Goal: Information Seeking & Learning: Find specific fact

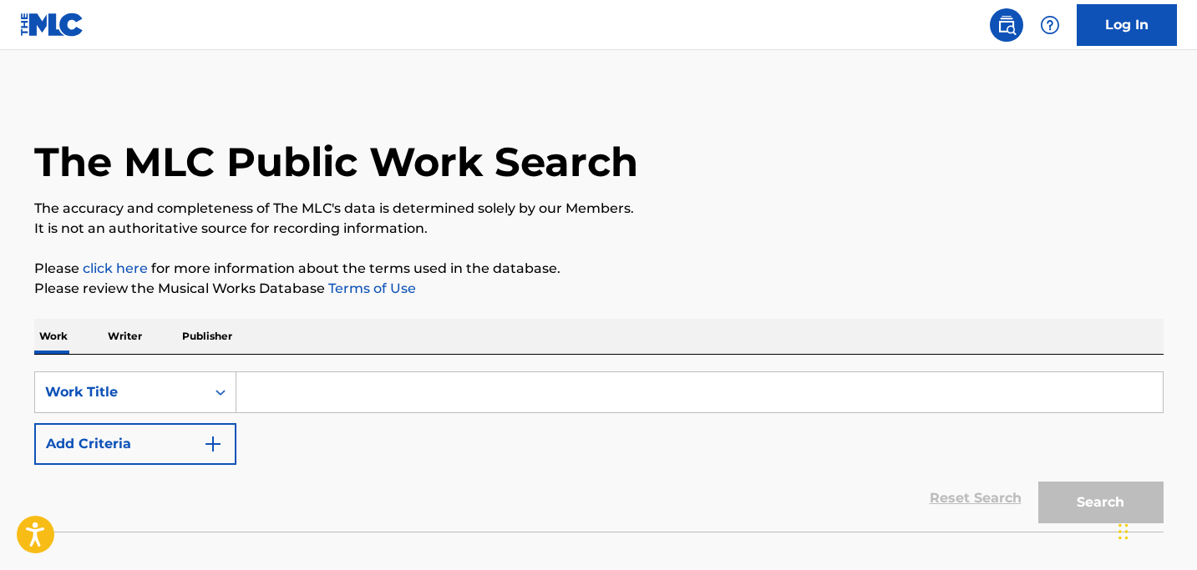
click at [283, 394] on input "Search Form" at bounding box center [699, 392] width 926 height 40
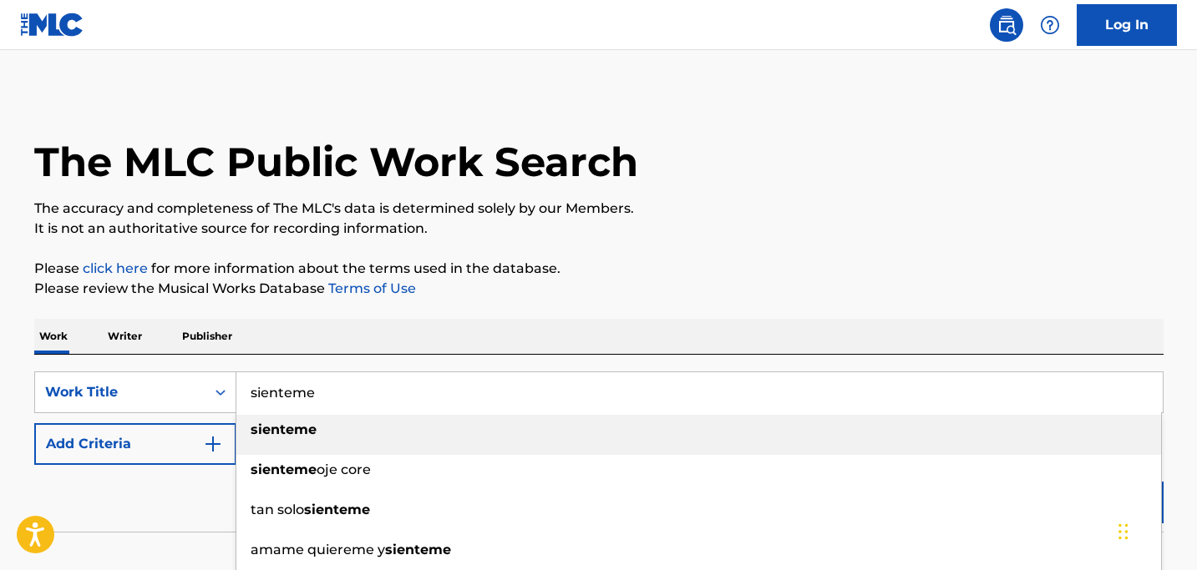
type input "sienteme"
click at [336, 311] on div "The MLC Public Work Search The accuracy and completeness of The MLC's data is d…" at bounding box center [598, 338] width 1169 height 493
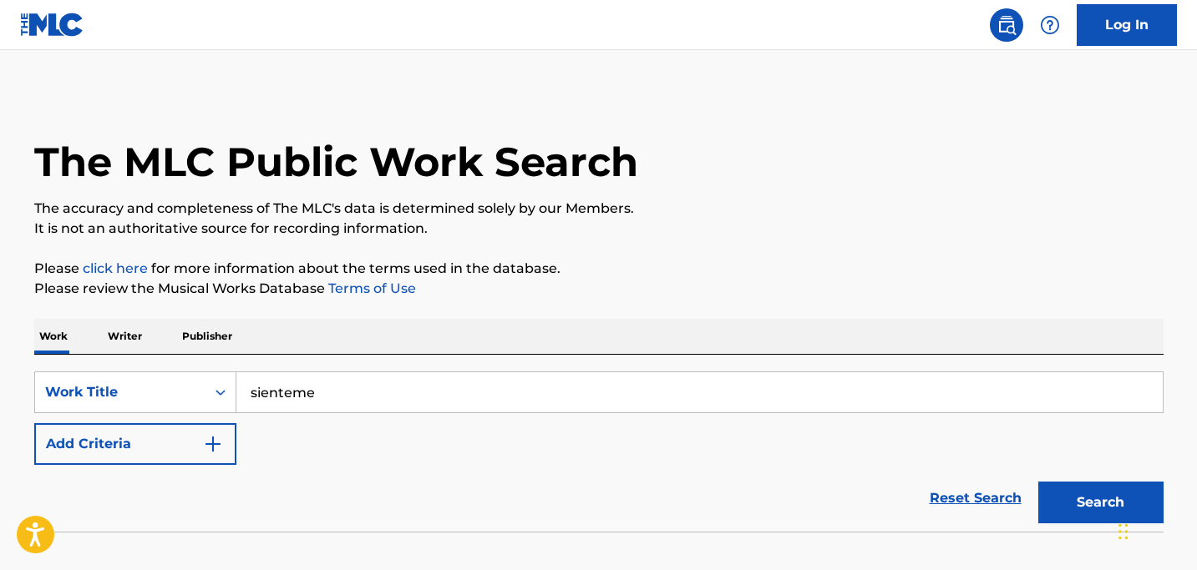
click at [1078, 505] on button "Search" at bounding box center [1100, 503] width 125 height 42
click at [313, 389] on input "sienteme" at bounding box center [699, 392] width 926 height 40
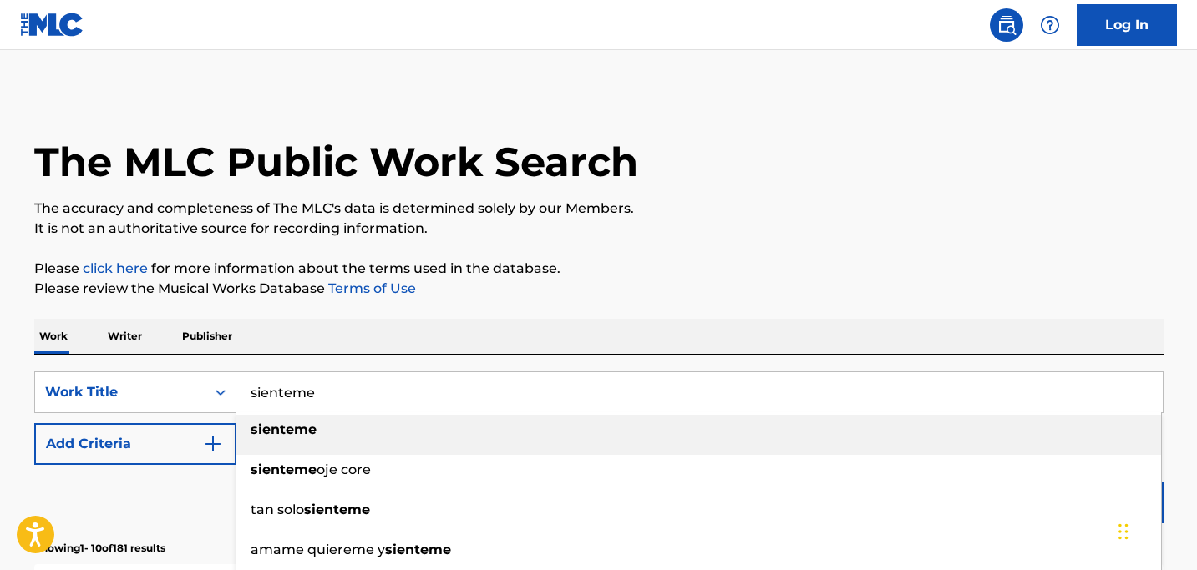
click at [313, 389] on input "sienteme" at bounding box center [699, 392] width 926 height 40
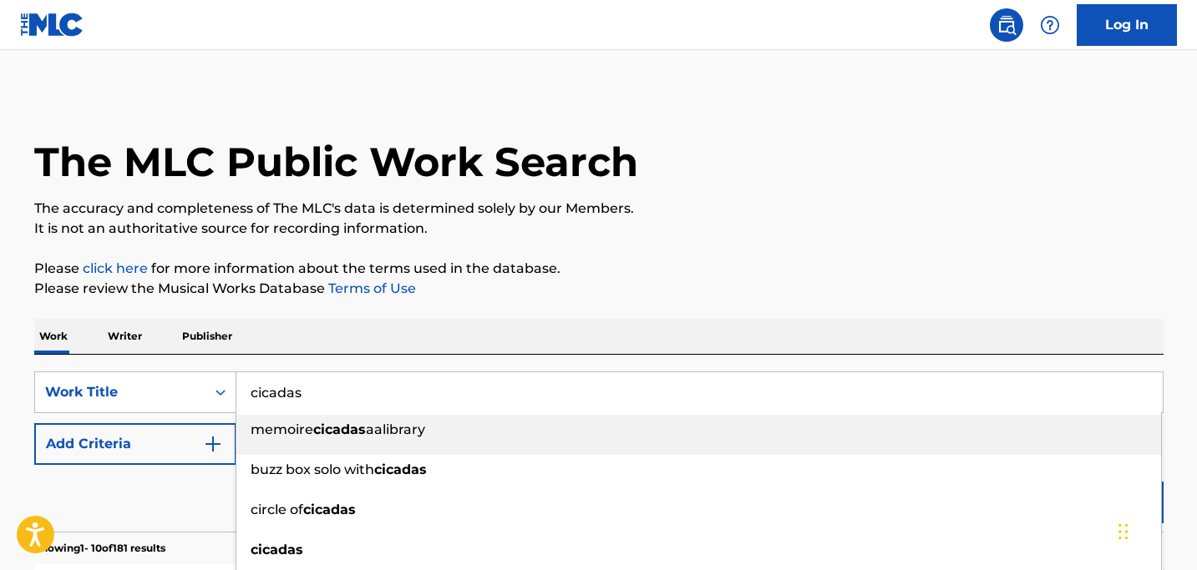
type input "cicadas"
click at [766, 207] on p "The accuracy and completeness of The MLC's data is determined solely by our Mem…" at bounding box center [598, 209] width 1129 height 20
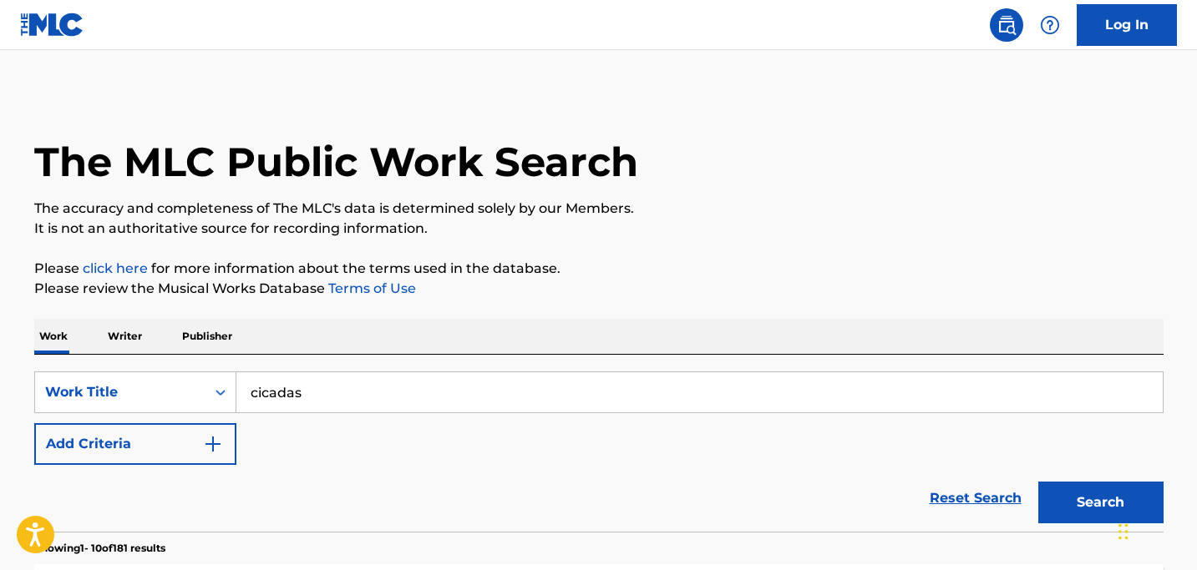
click at [219, 447] on img "Search Form" at bounding box center [213, 444] width 20 height 20
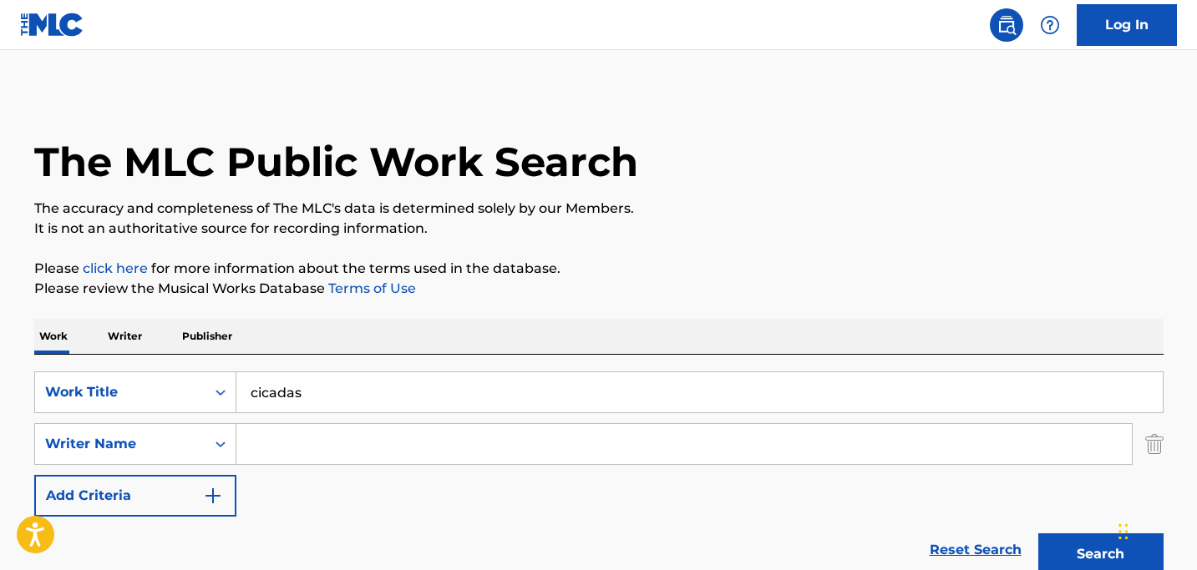
click at [34, 475] on button "Add Criteria" at bounding box center [135, 496] width 202 height 42
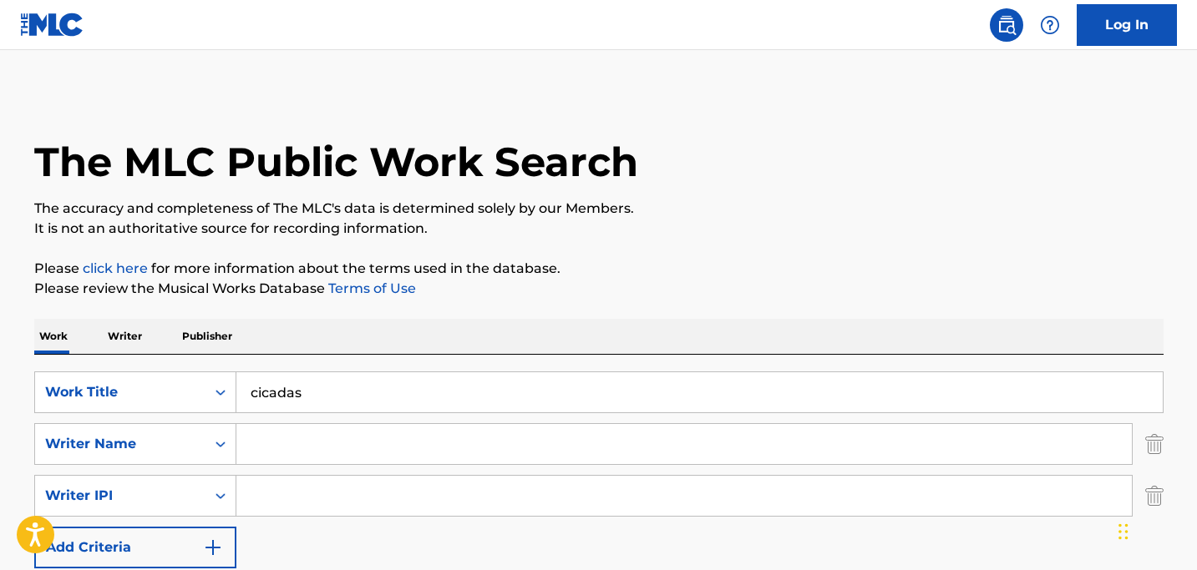
click at [269, 452] on input "Search Form" at bounding box center [683, 444] width 895 height 40
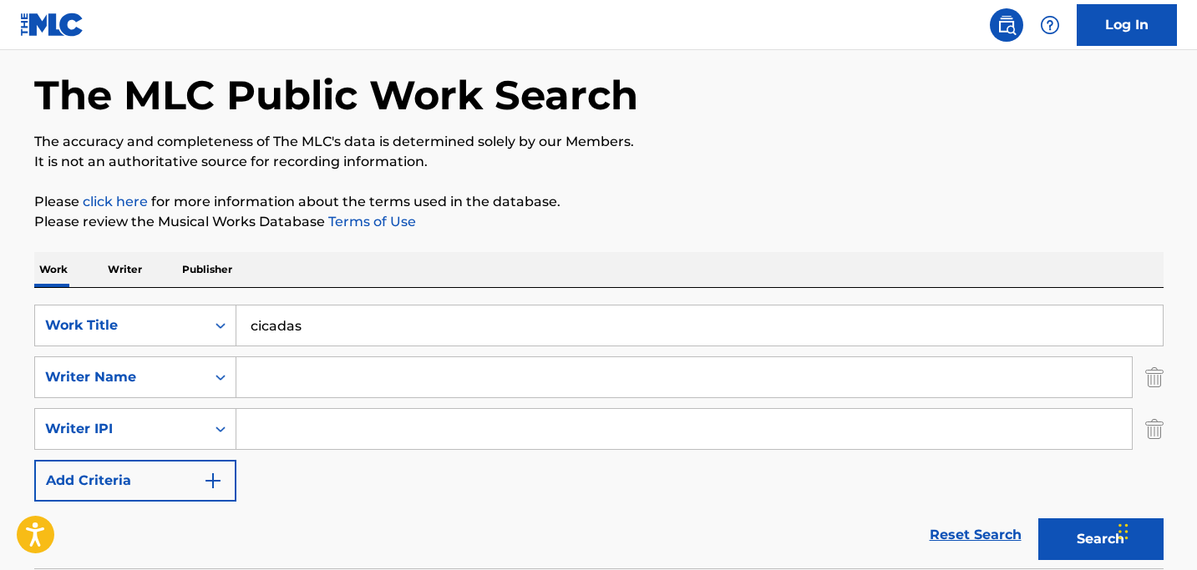
scroll to position [72, 0]
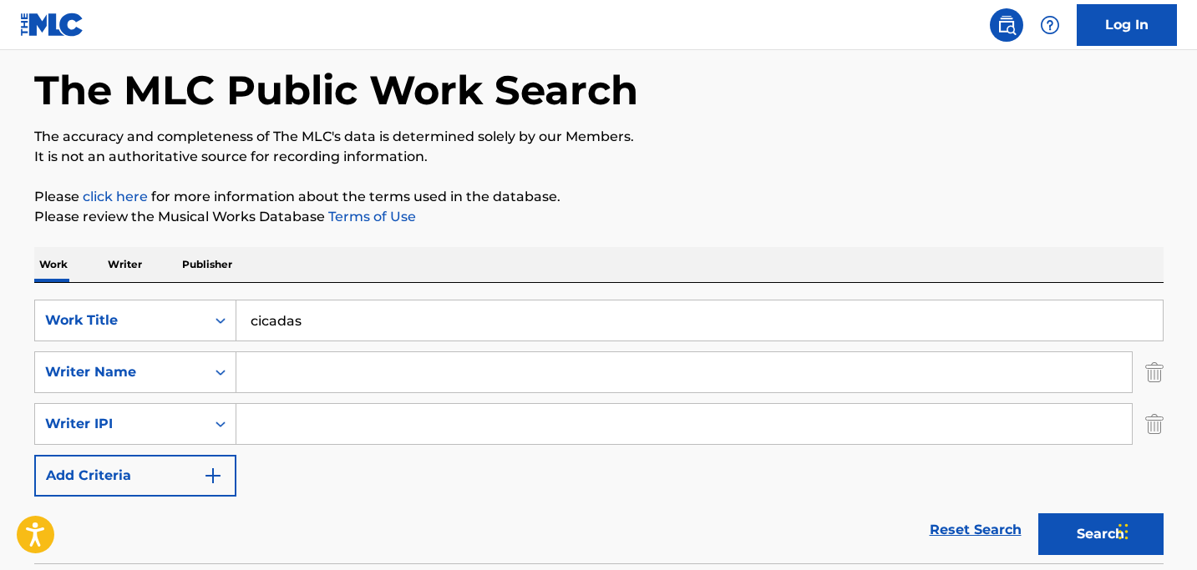
click at [1153, 423] on img "Search Form" at bounding box center [1154, 424] width 18 height 42
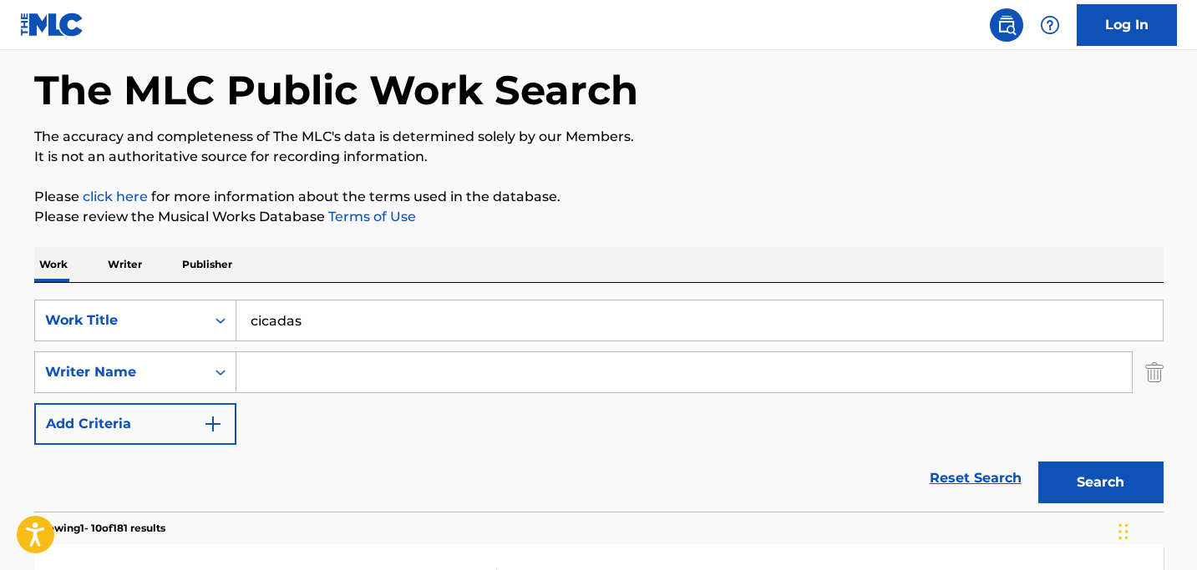
click at [530, 382] on input "Search Form" at bounding box center [683, 372] width 895 height 40
type input "[PERSON_NAME]"
click at [1091, 482] on button "Search" at bounding box center [1100, 483] width 125 height 42
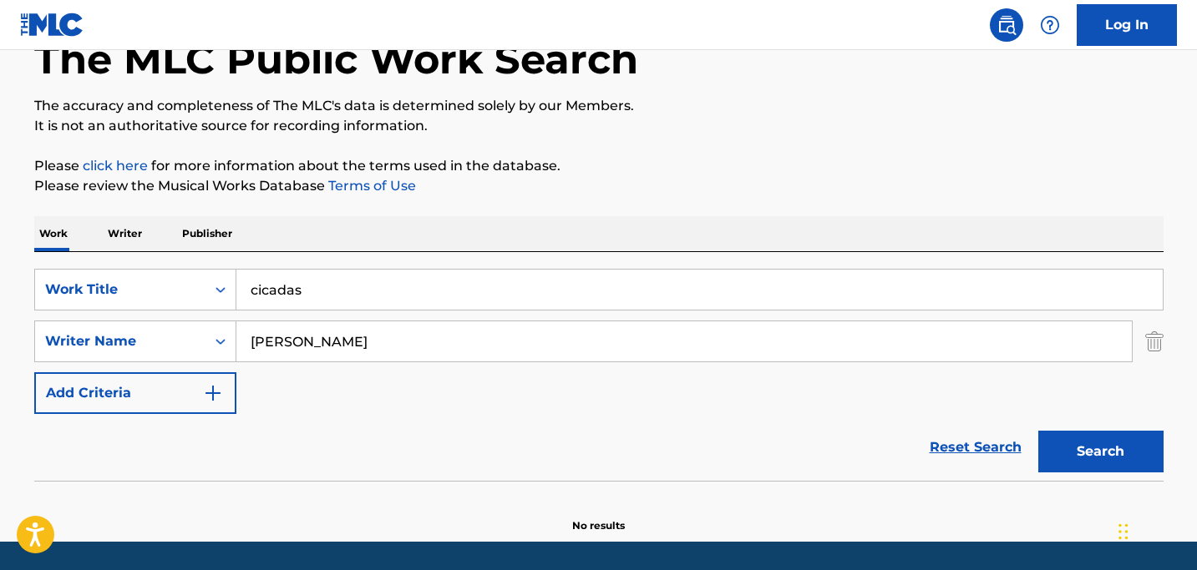
scroll to position [154, 0]
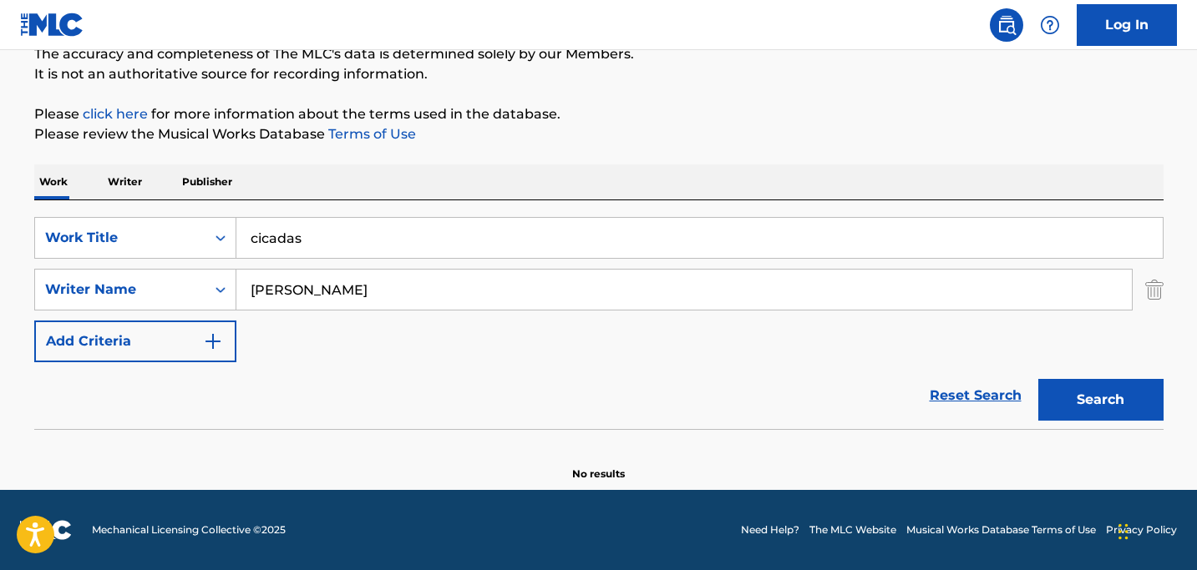
click at [414, 302] on input "[PERSON_NAME]" at bounding box center [683, 290] width 895 height 40
click at [280, 243] on input "cicadas" at bounding box center [699, 238] width 926 height 40
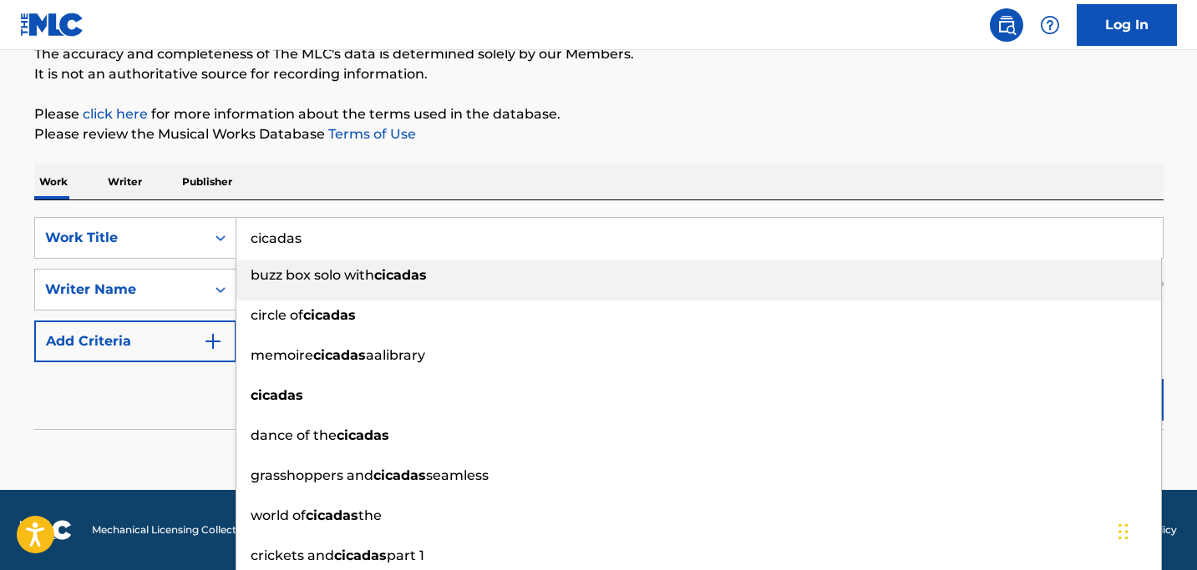
click at [280, 243] on input "cicadas" at bounding box center [699, 238] width 926 height 40
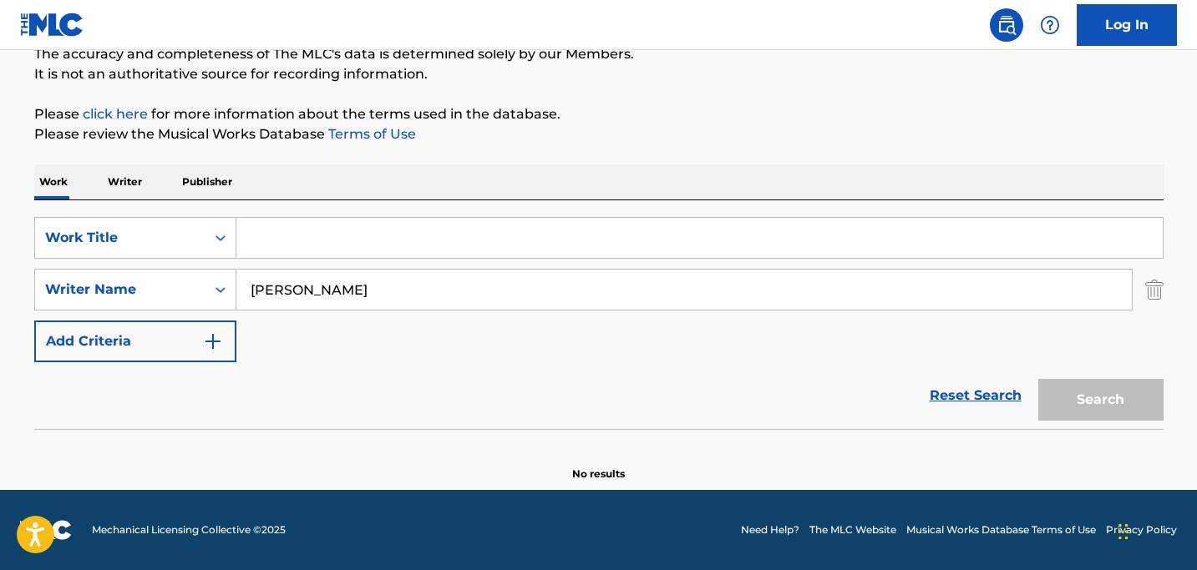
click at [276, 238] on input "Search Form" at bounding box center [699, 238] width 926 height 40
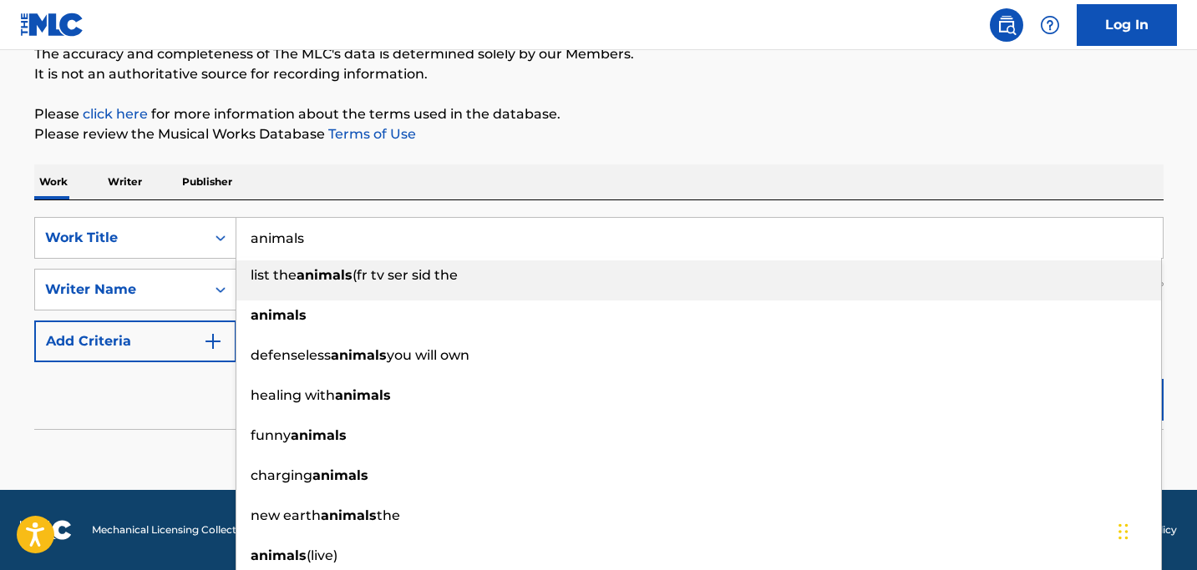
type input "animals"
click at [351, 182] on div "Work Writer Publisher" at bounding box center [598, 181] width 1129 height 35
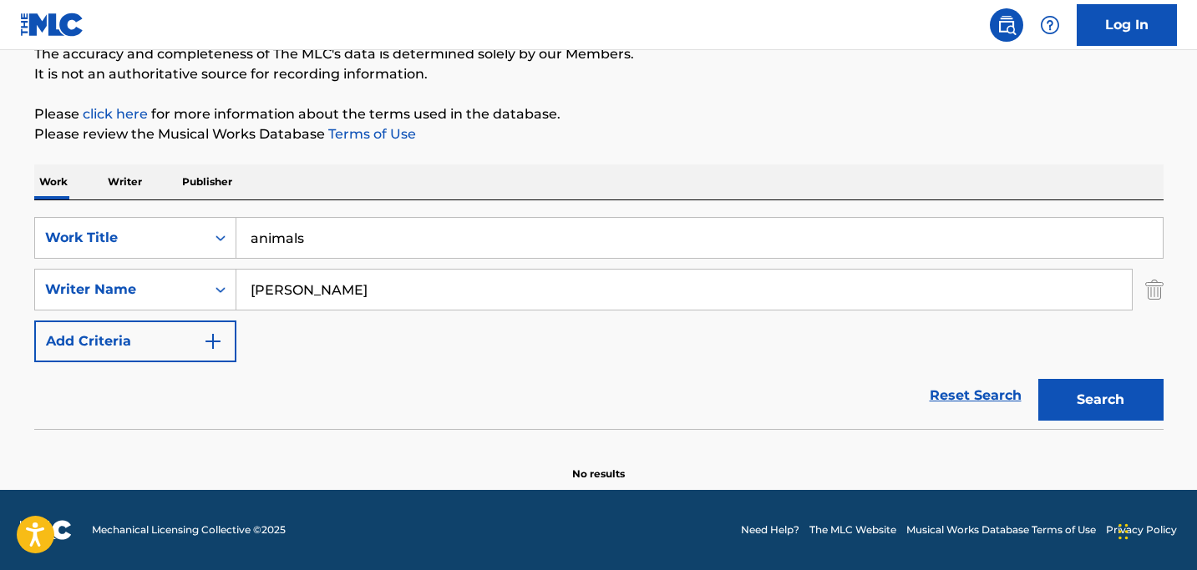
click at [296, 302] on input "[PERSON_NAME]" at bounding box center [683, 290] width 895 height 40
paste input "[PERSON_NAME] [PERSON_NAME]"
click at [1075, 402] on button "Search" at bounding box center [1100, 400] width 125 height 42
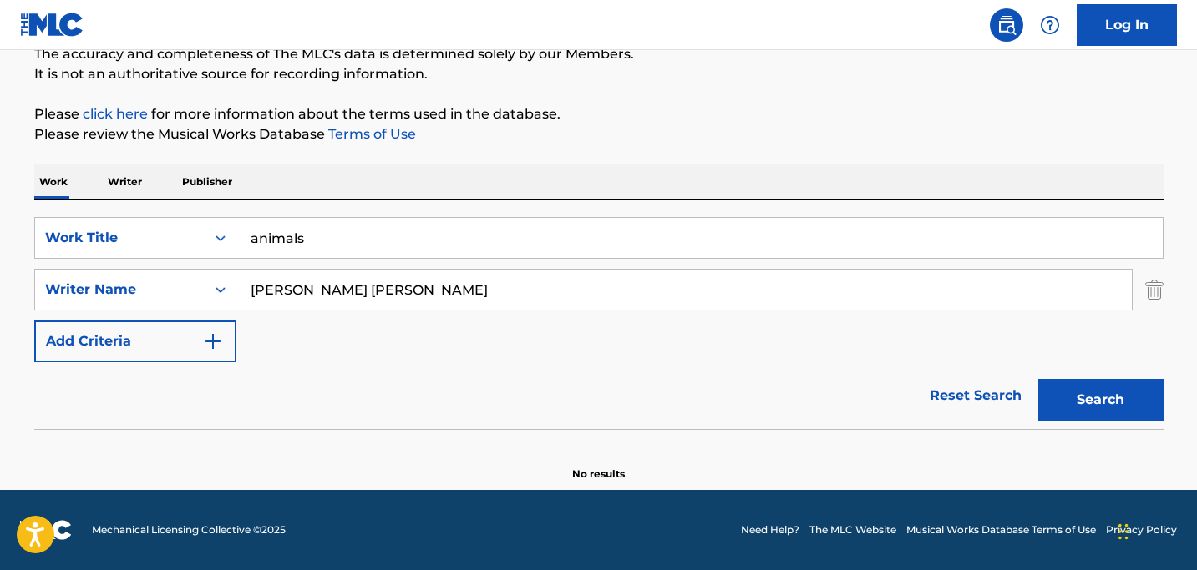
click at [358, 286] on input "[PERSON_NAME] [PERSON_NAME]" at bounding box center [683, 290] width 895 height 40
type input "[PERSON_NAME]"
click at [1038, 379] on button "Search" at bounding box center [1100, 400] width 125 height 42
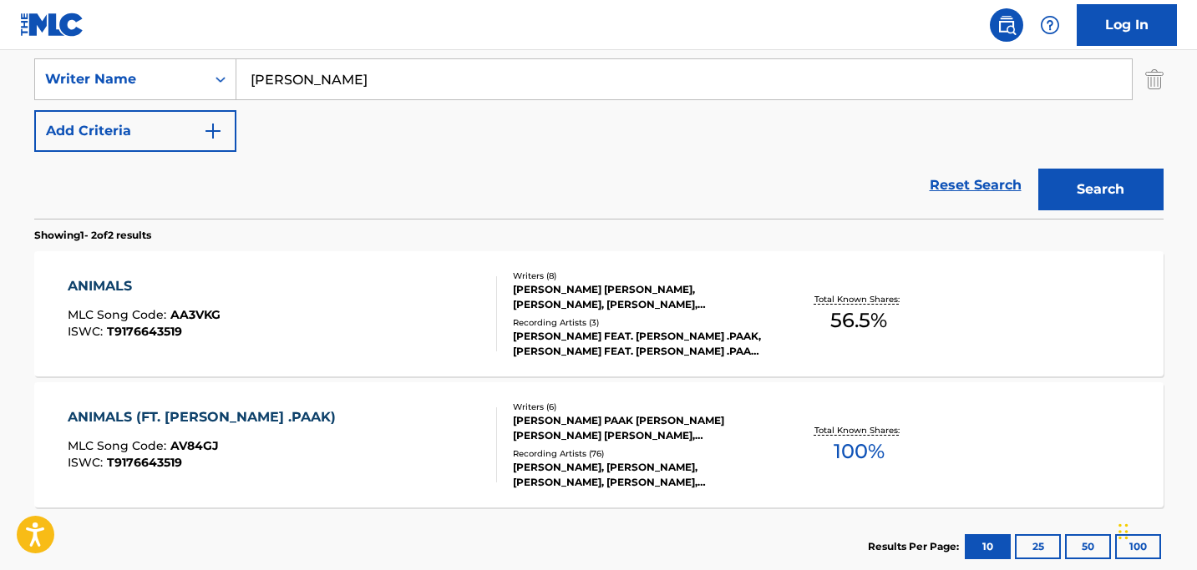
scroll to position [374, 0]
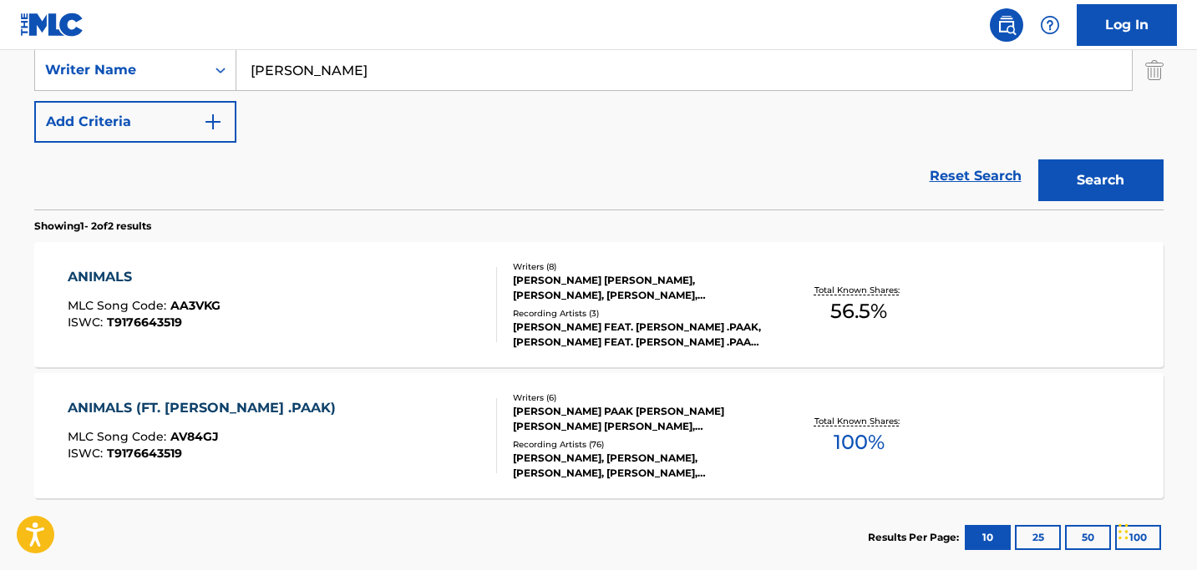
click at [83, 270] on div "ANIMALS" at bounding box center [144, 277] width 153 height 20
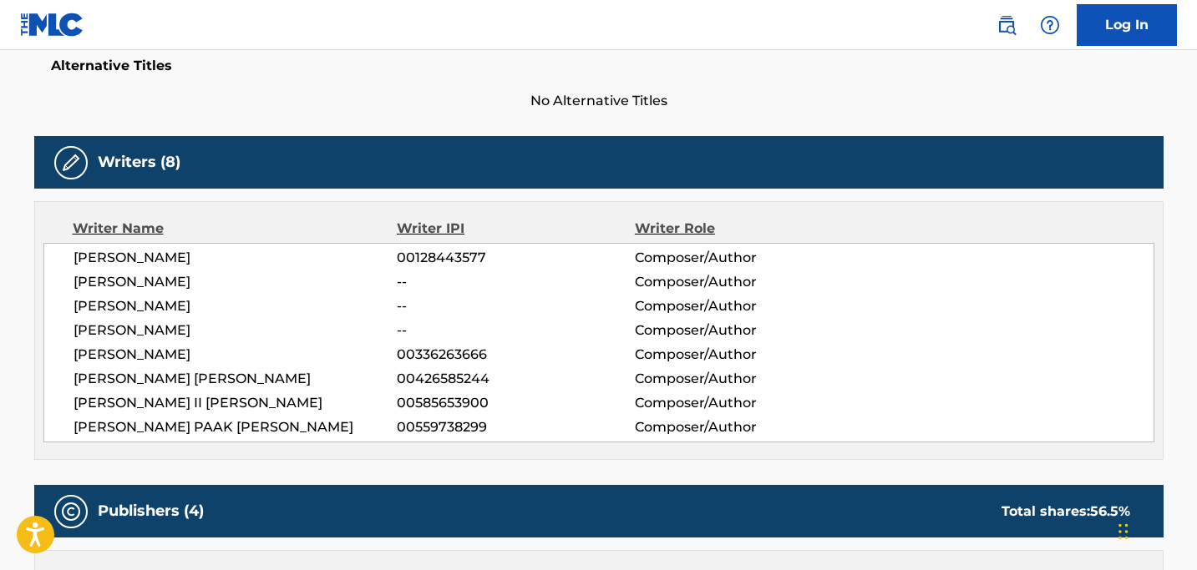
scroll to position [456, 0]
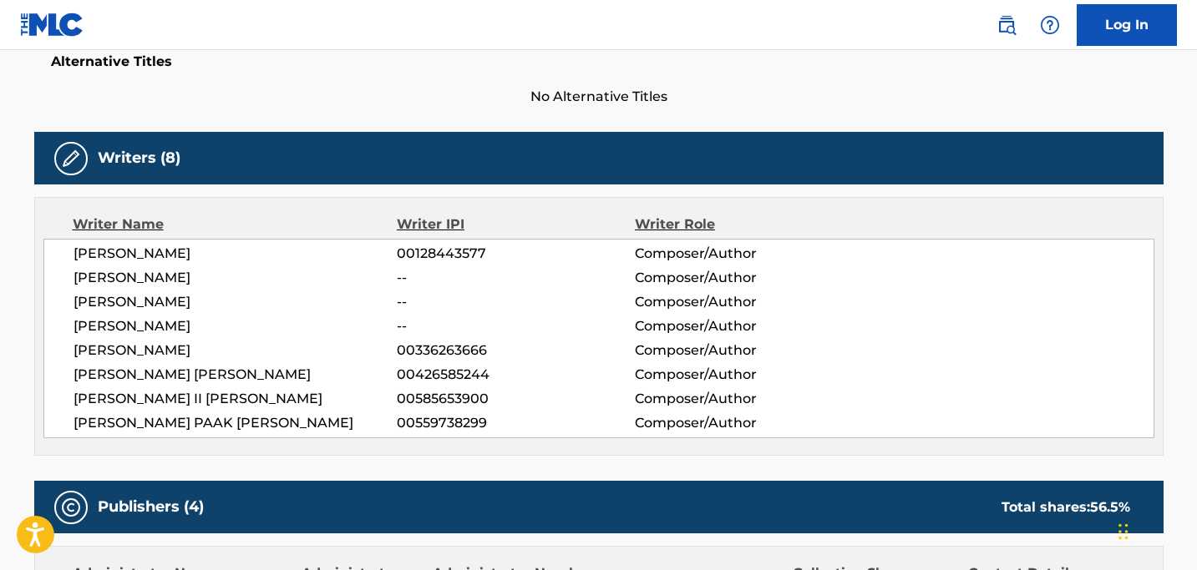
drag, startPoint x: 200, startPoint y: 297, endPoint x: 76, endPoint y: 301, distance: 123.6
click at [76, 301] on span "[PERSON_NAME]" at bounding box center [235, 302] width 324 height 20
copy span "[PERSON_NAME]"
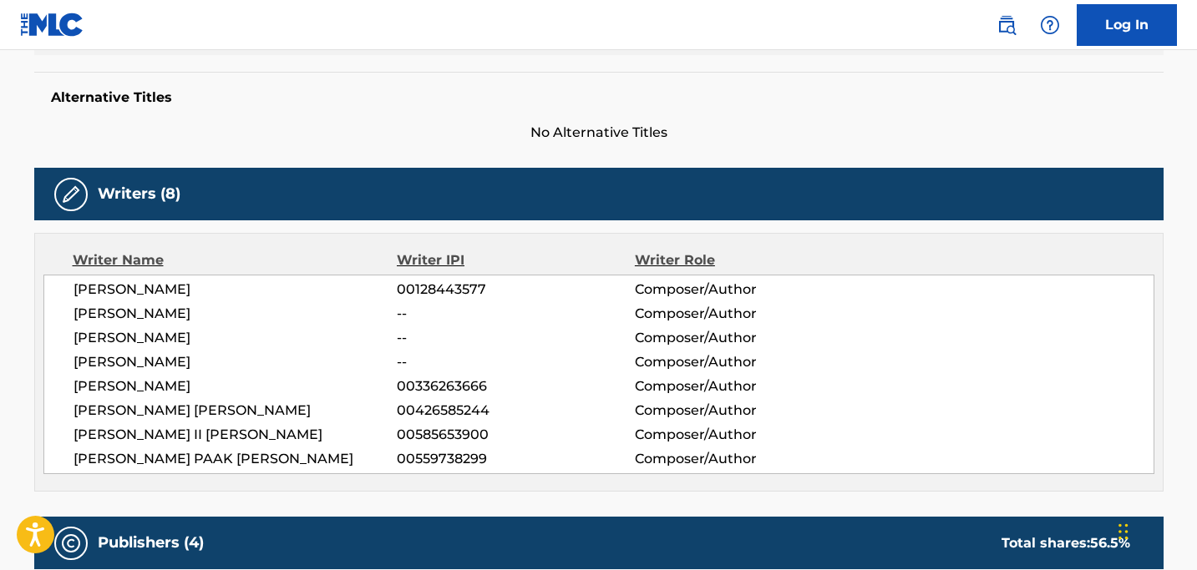
scroll to position [422, 0]
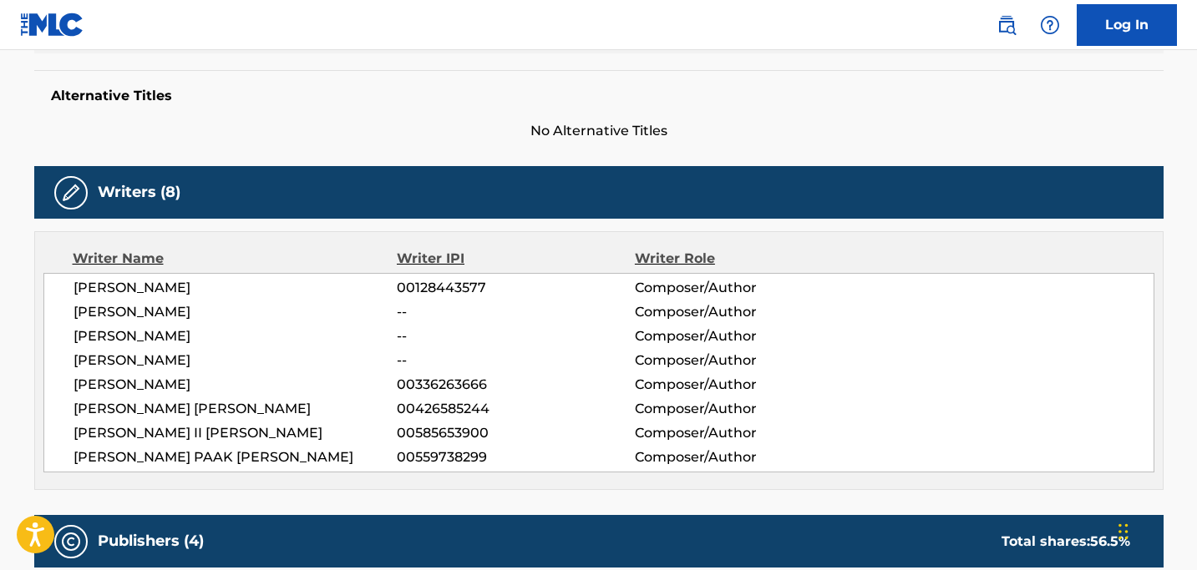
drag, startPoint x: 202, startPoint y: 334, endPoint x: 68, endPoint y: 330, distance: 134.5
click at [68, 330] on div "[PERSON_NAME] 00128443577 Composer/Author [PERSON_NAME] -- Composer/Author [PER…" at bounding box center [598, 373] width 1111 height 200
copy span "[PERSON_NAME]"
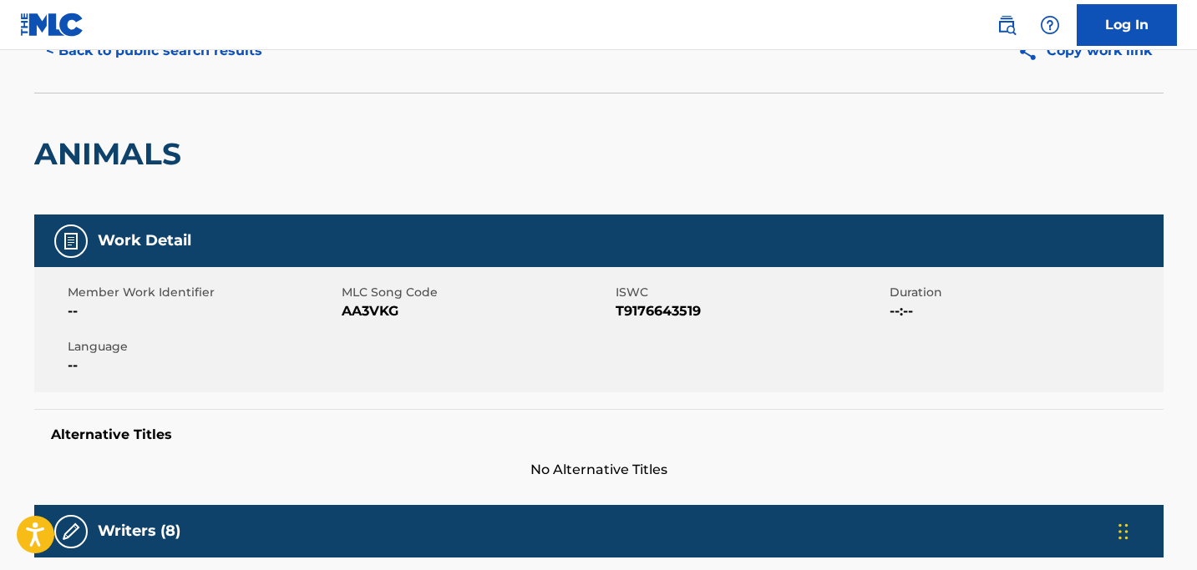
scroll to position [0, 0]
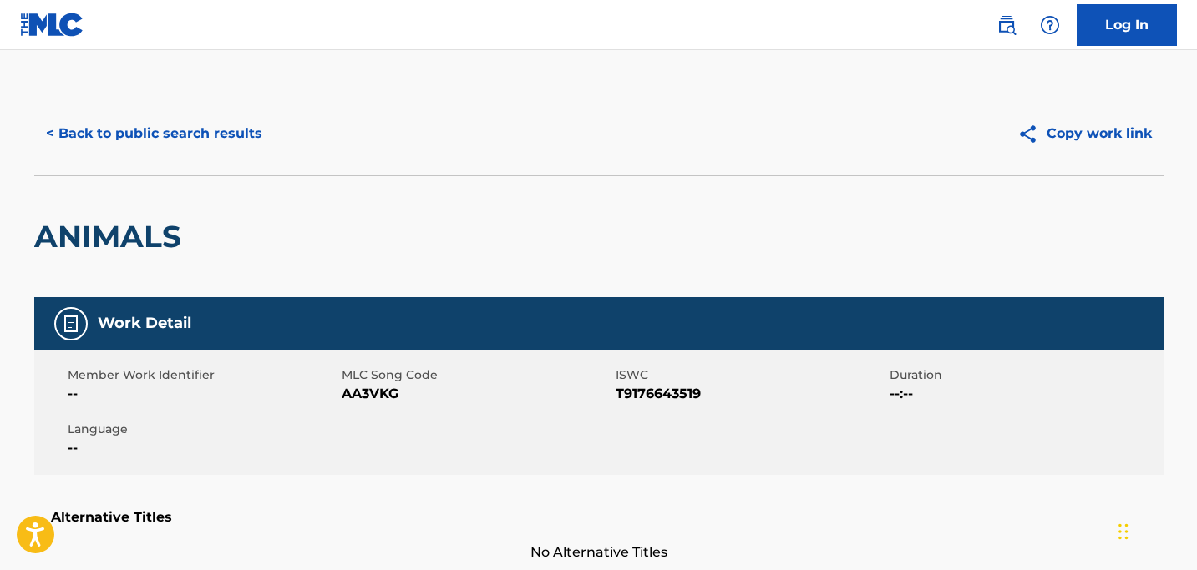
click at [181, 137] on button "< Back to public search results" at bounding box center [154, 134] width 240 height 42
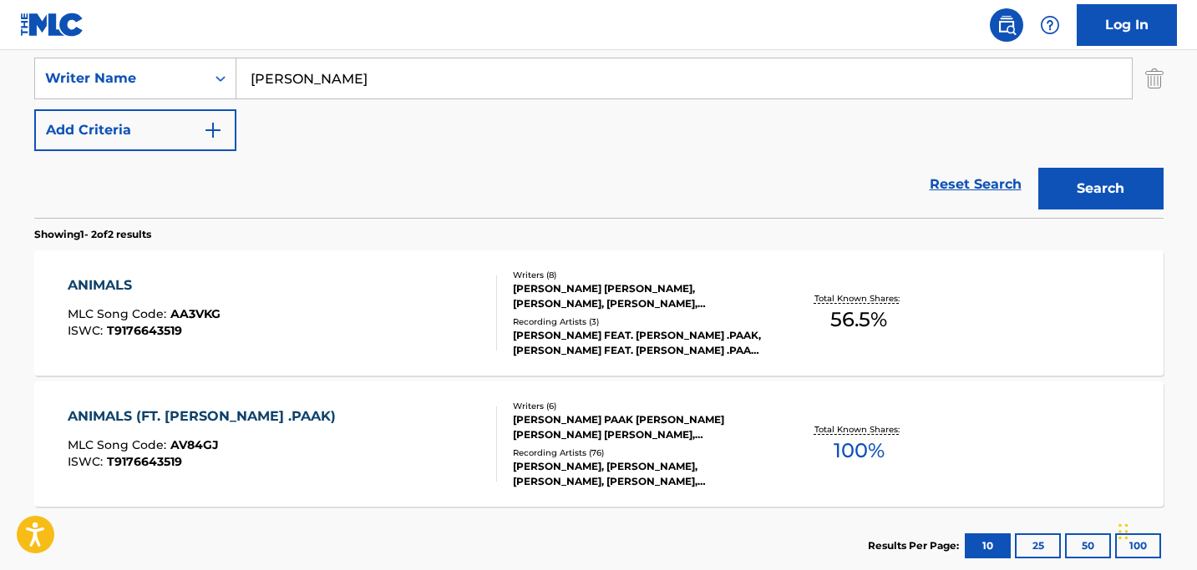
click at [286, 83] on input "[PERSON_NAME]" at bounding box center [683, 78] width 895 height 40
paste input "[PERSON_NAME]"
type input "[PERSON_NAME]"
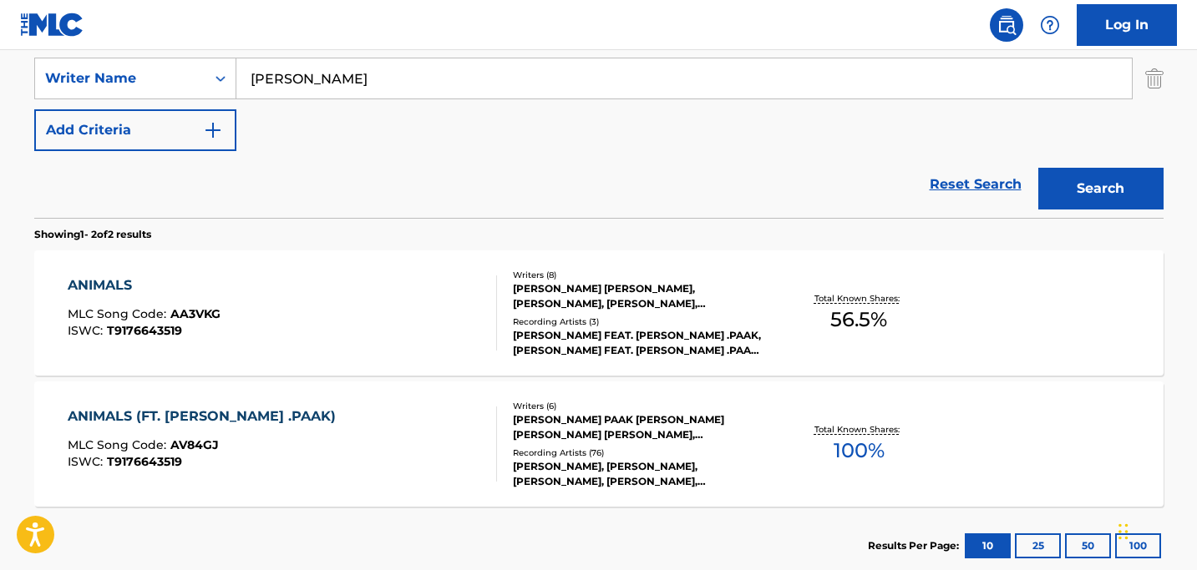
click at [1038, 168] on button "Search" at bounding box center [1100, 189] width 125 height 42
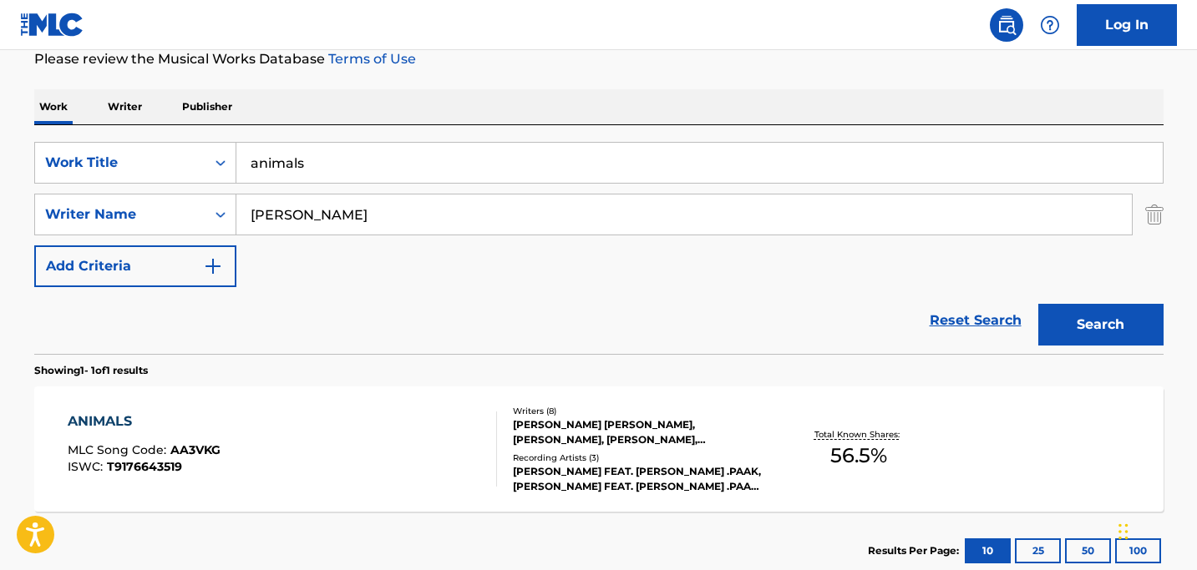
scroll to position [221, 0]
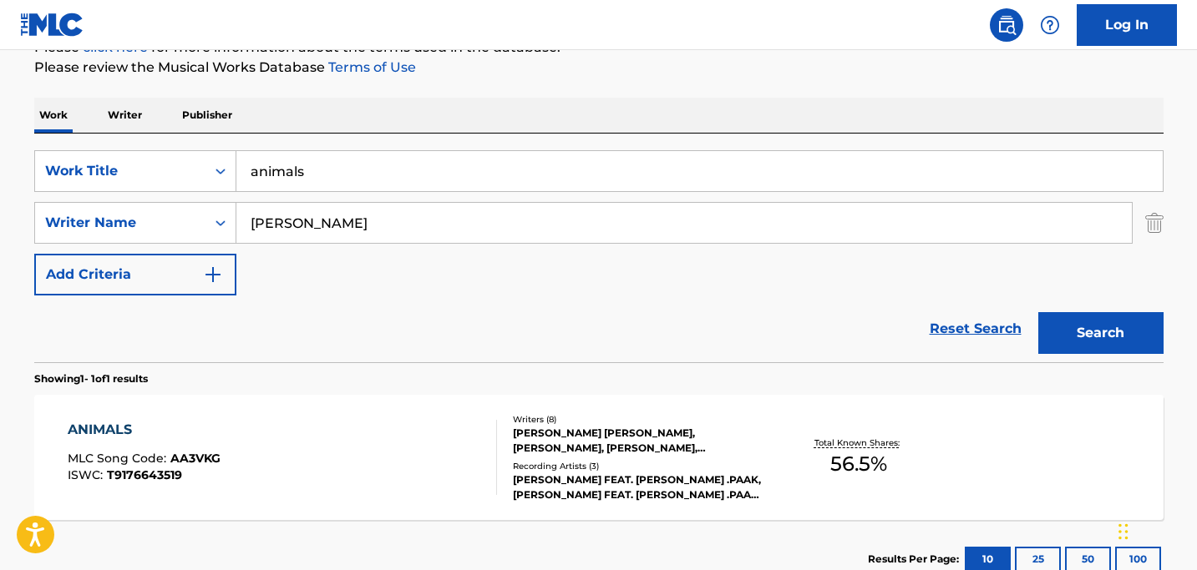
click at [306, 169] on input "animals" at bounding box center [699, 171] width 926 height 40
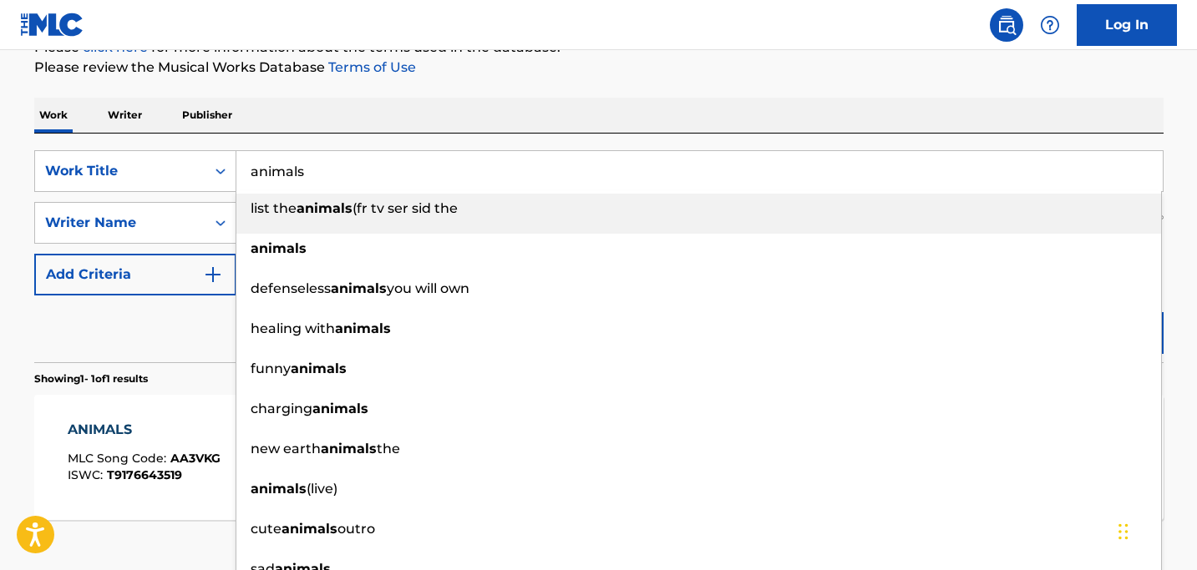
click at [306, 169] on input "animals" at bounding box center [699, 171] width 926 height 40
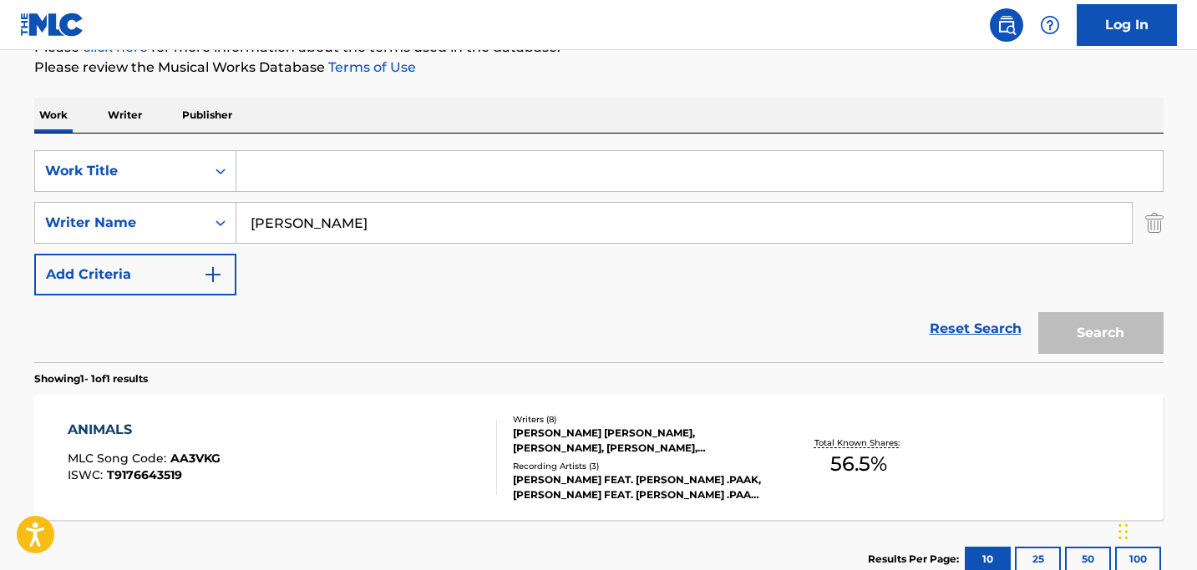
click at [459, 258] on div "SearchWithCriteriae1446e0d-e5a1-4d03-b86c-f33a114b3318 Work Title SearchWithCri…" at bounding box center [598, 222] width 1129 height 145
click at [134, 111] on p "Writer" at bounding box center [125, 115] width 44 height 35
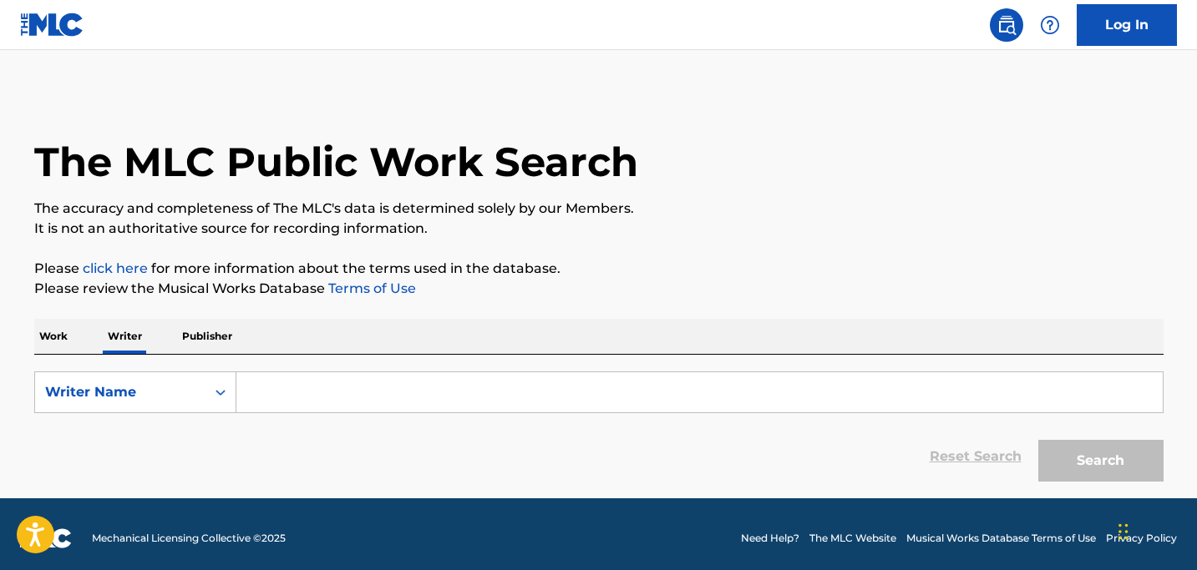
click at [312, 383] on input "Search Form" at bounding box center [699, 392] width 926 height 40
paste input "[PERSON_NAME]"
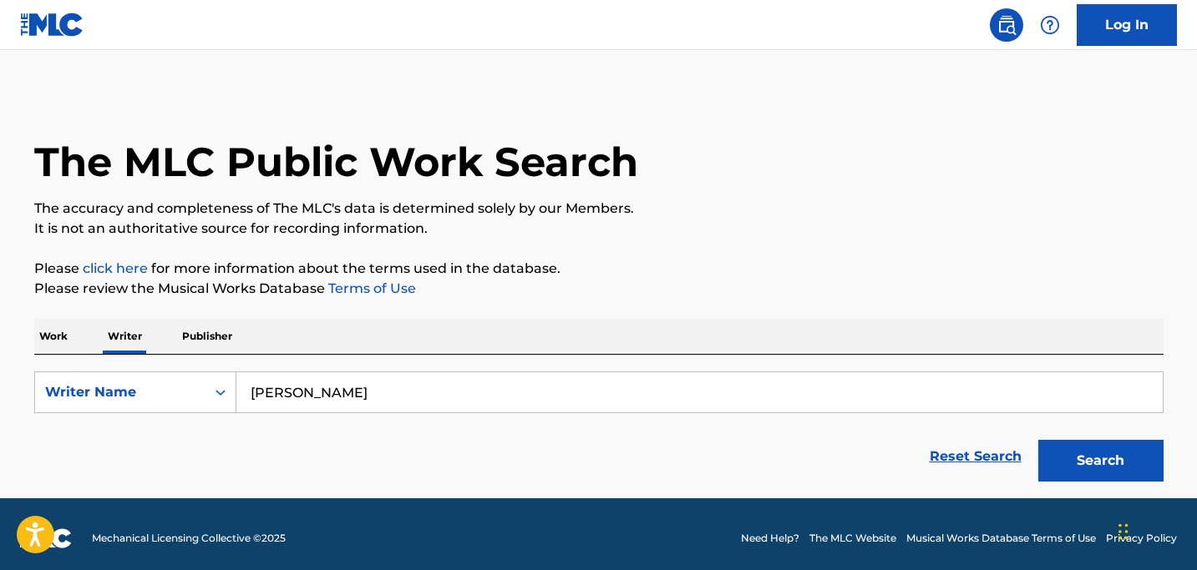
type input "[PERSON_NAME]"
click at [1108, 462] on button "Search" at bounding box center [1100, 461] width 125 height 42
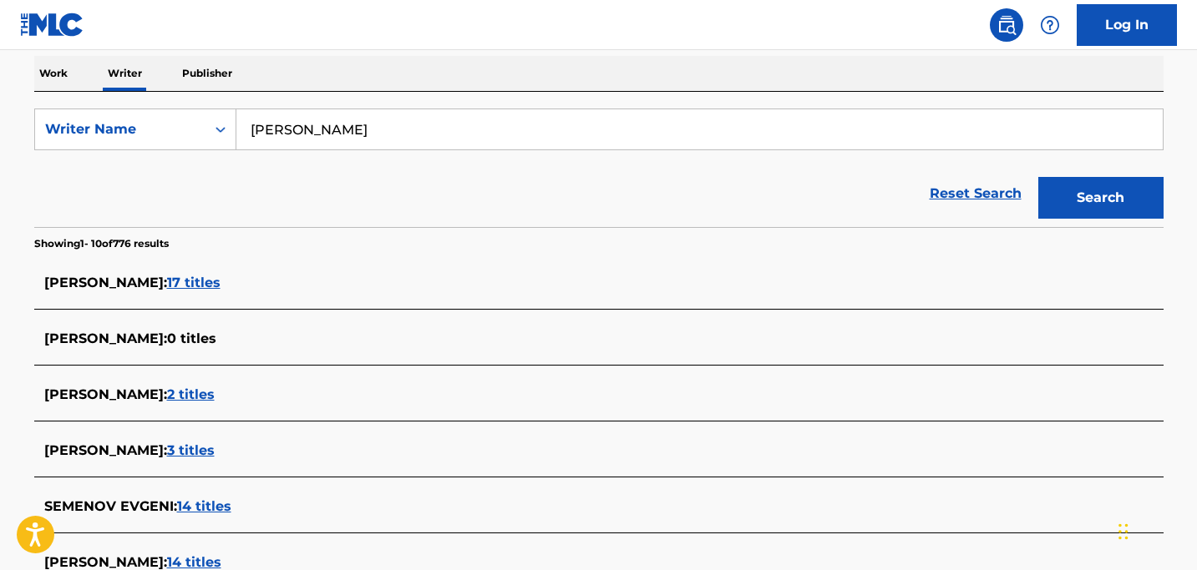
scroll to position [276, 0]
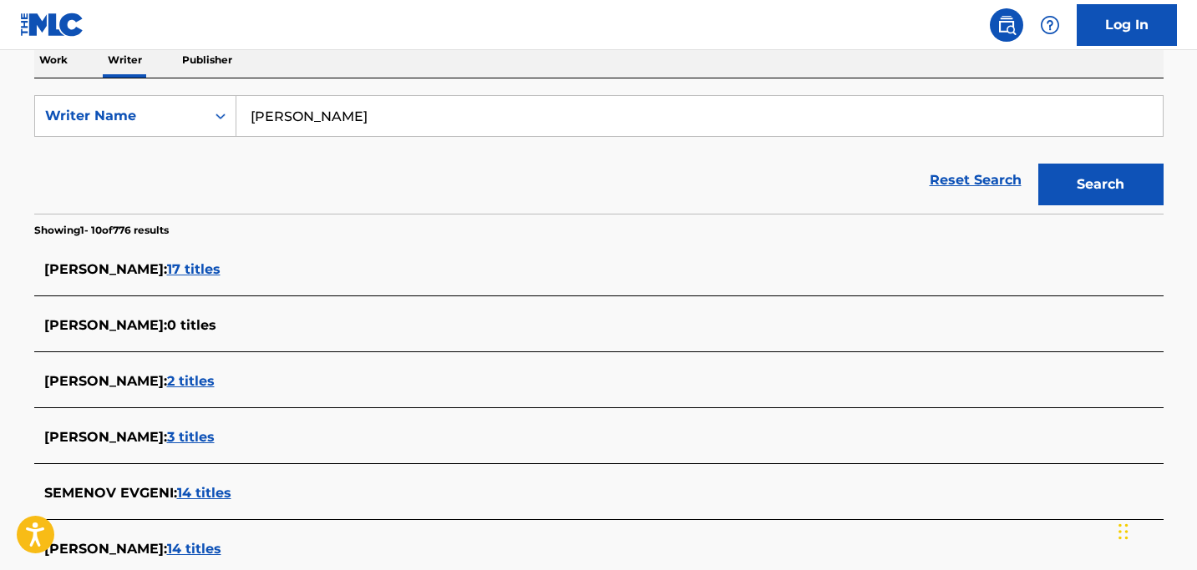
click at [203, 266] on span "17 titles" at bounding box center [193, 269] width 53 height 16
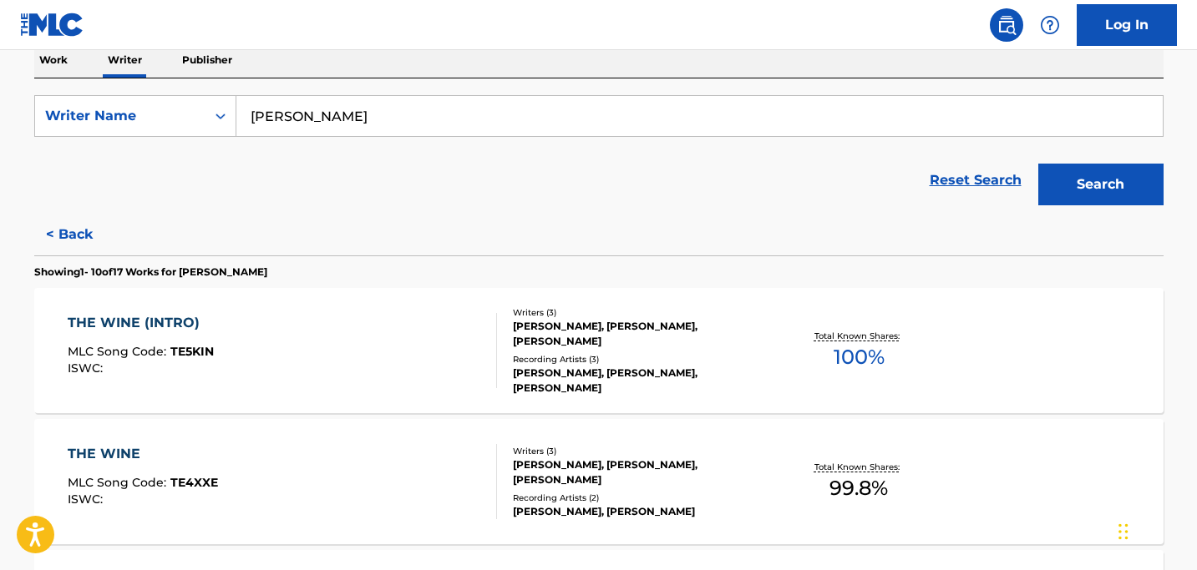
click at [120, 322] on div "THE WINE (INTRO)" at bounding box center [141, 323] width 146 height 20
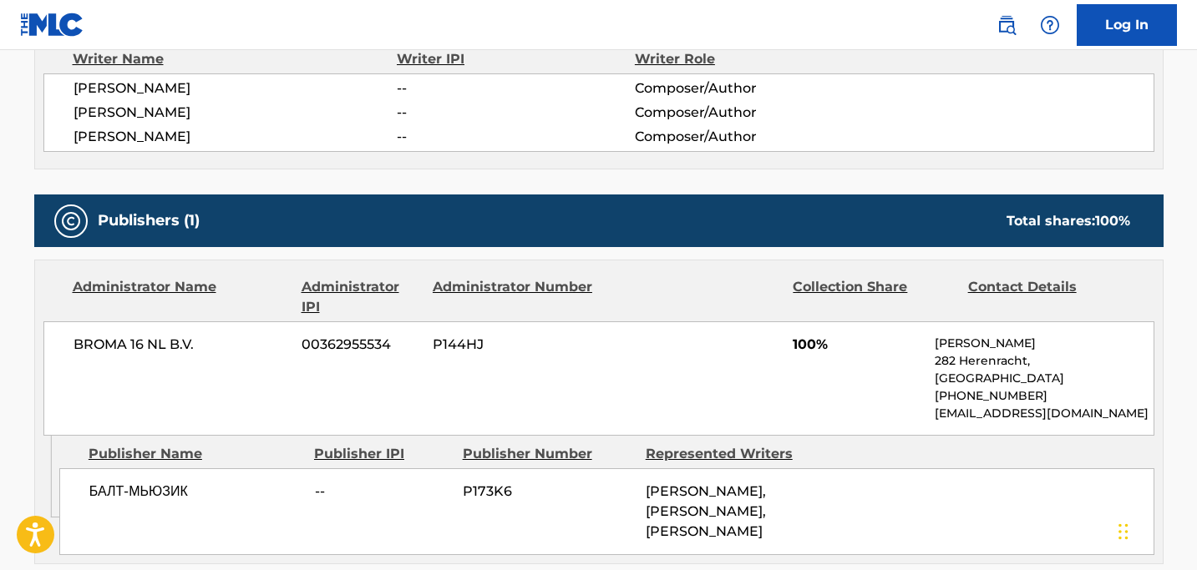
scroll to position [566, 0]
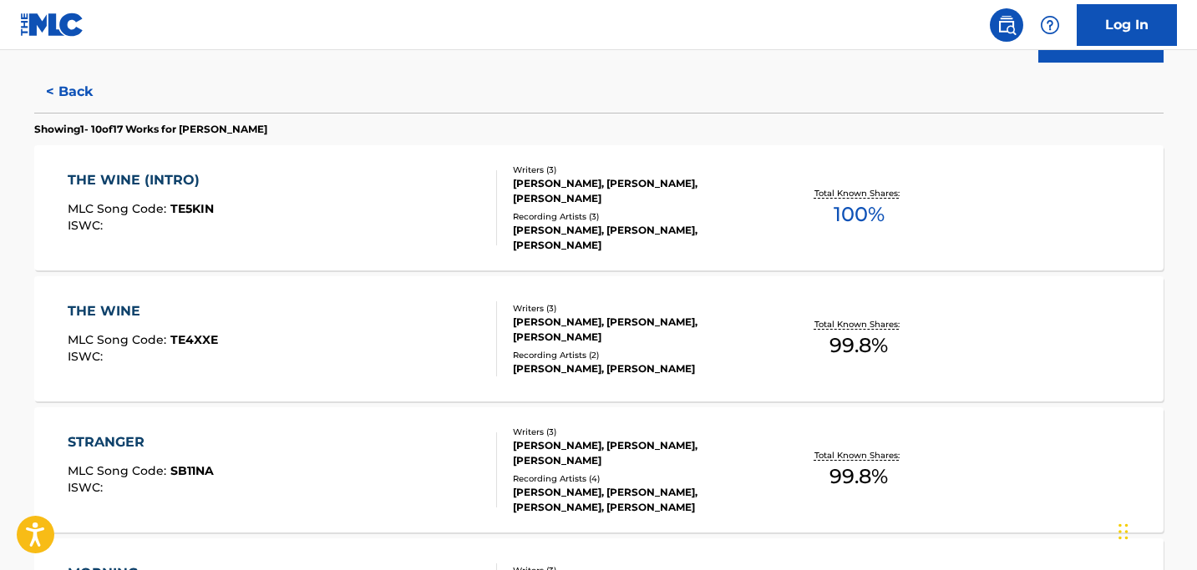
scroll to position [416, 0]
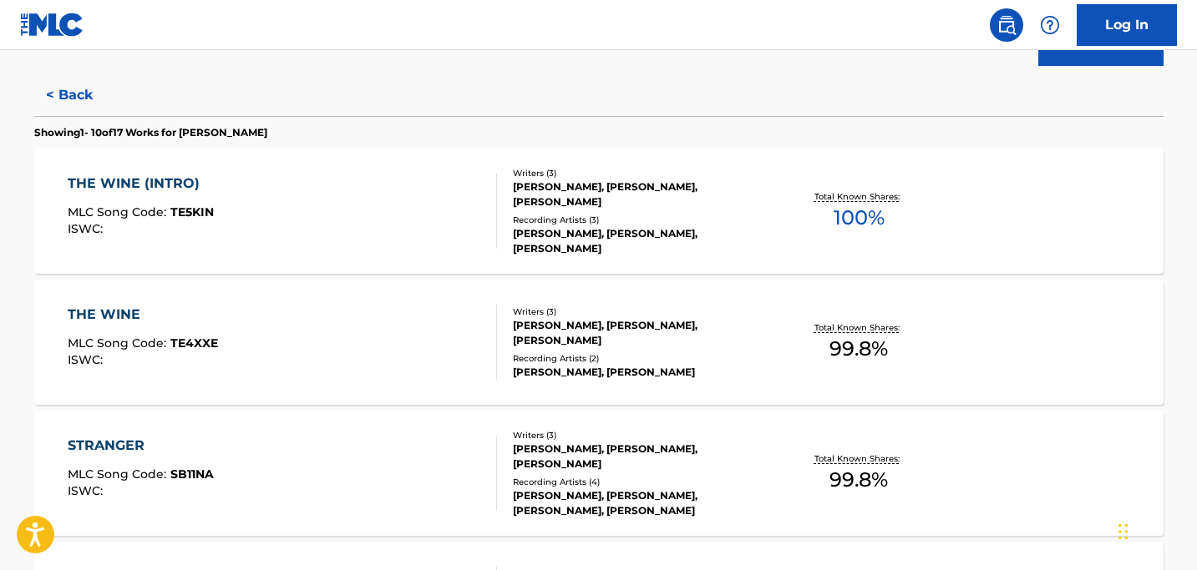
click at [99, 316] on div "THE WINE" at bounding box center [143, 315] width 150 height 20
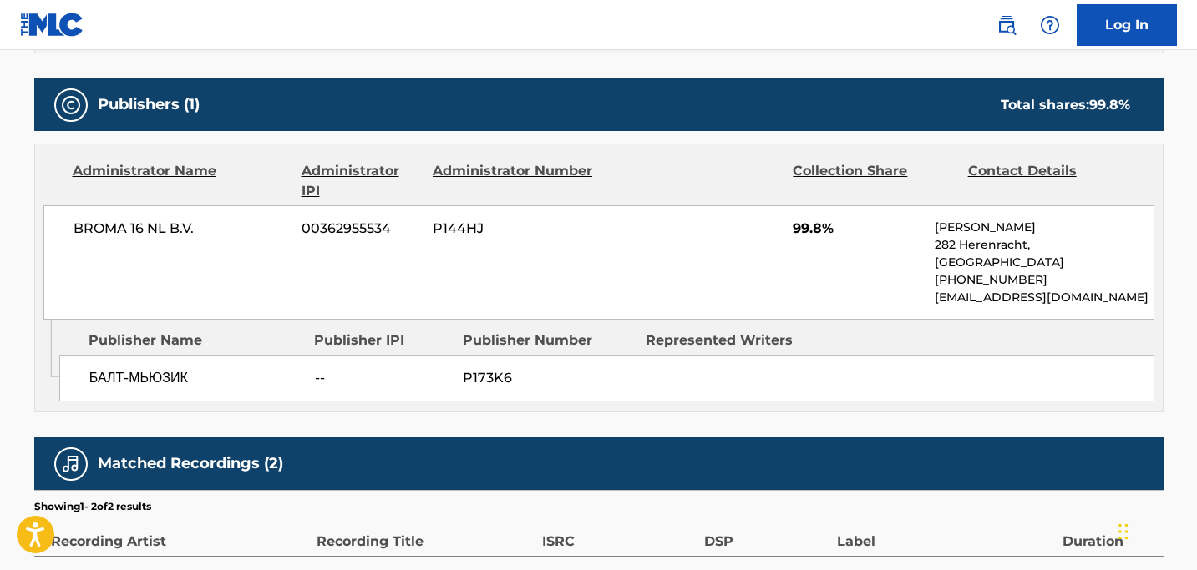
scroll to position [744, 0]
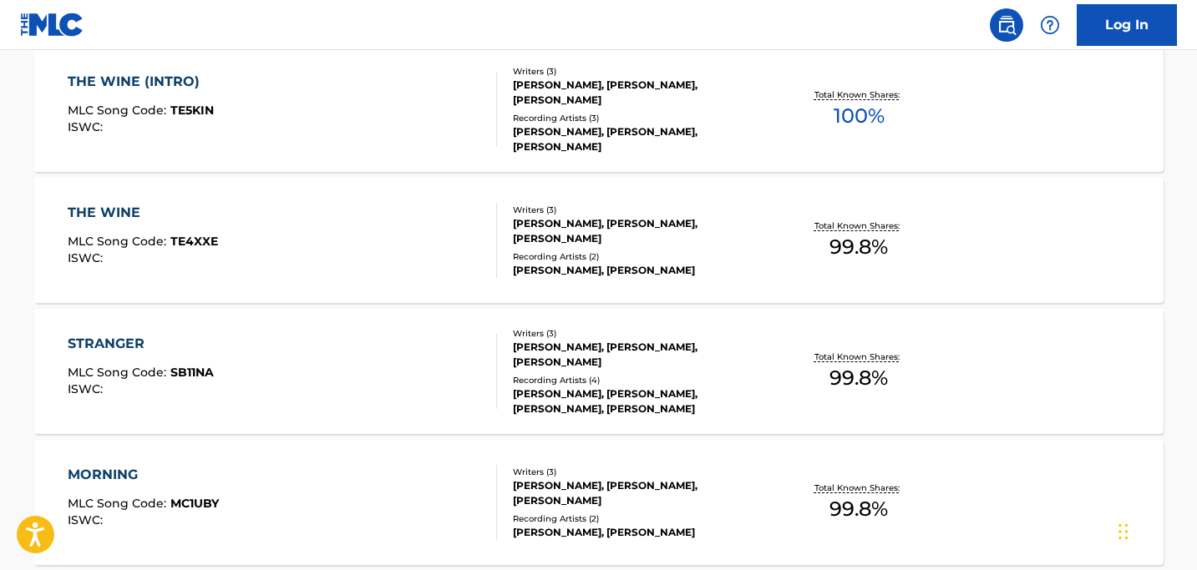
scroll to position [524, 0]
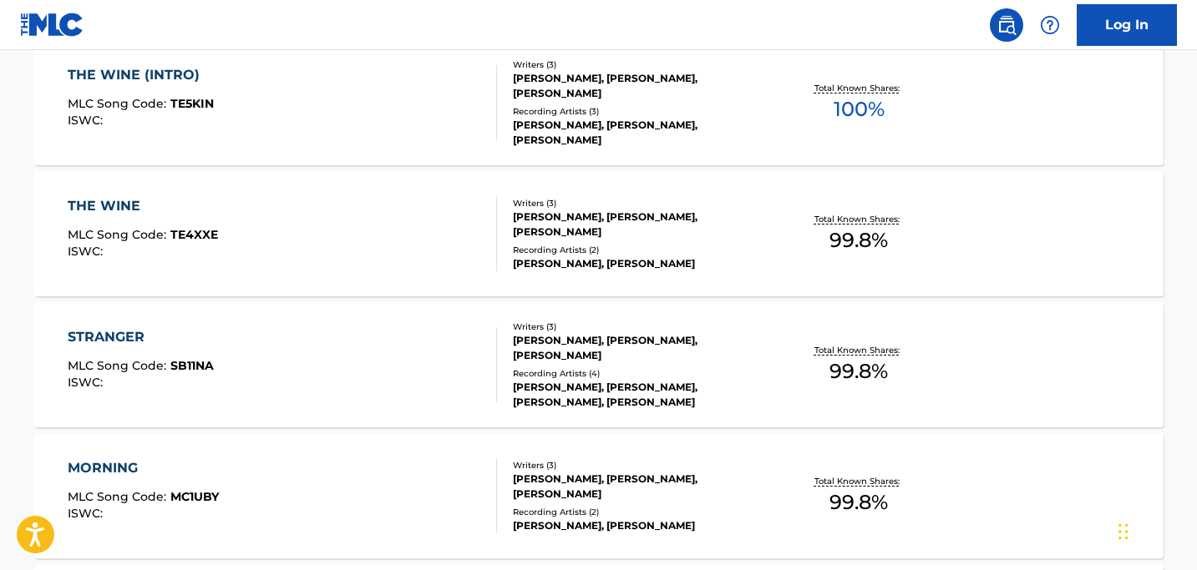
click at [97, 332] on div "STRANGER" at bounding box center [141, 337] width 146 height 20
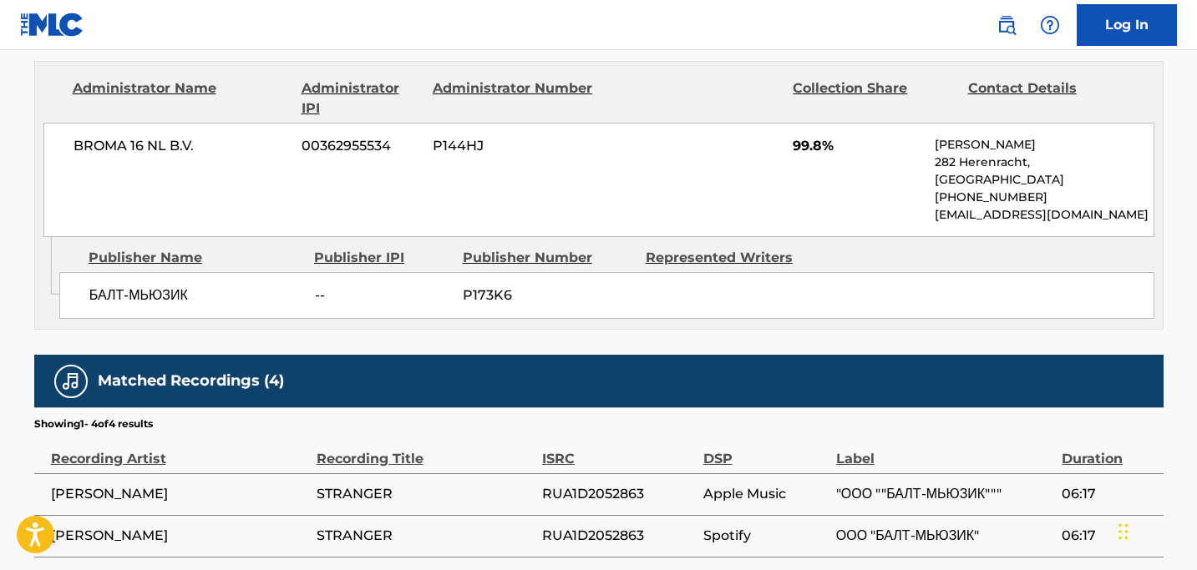
scroll to position [791, 0]
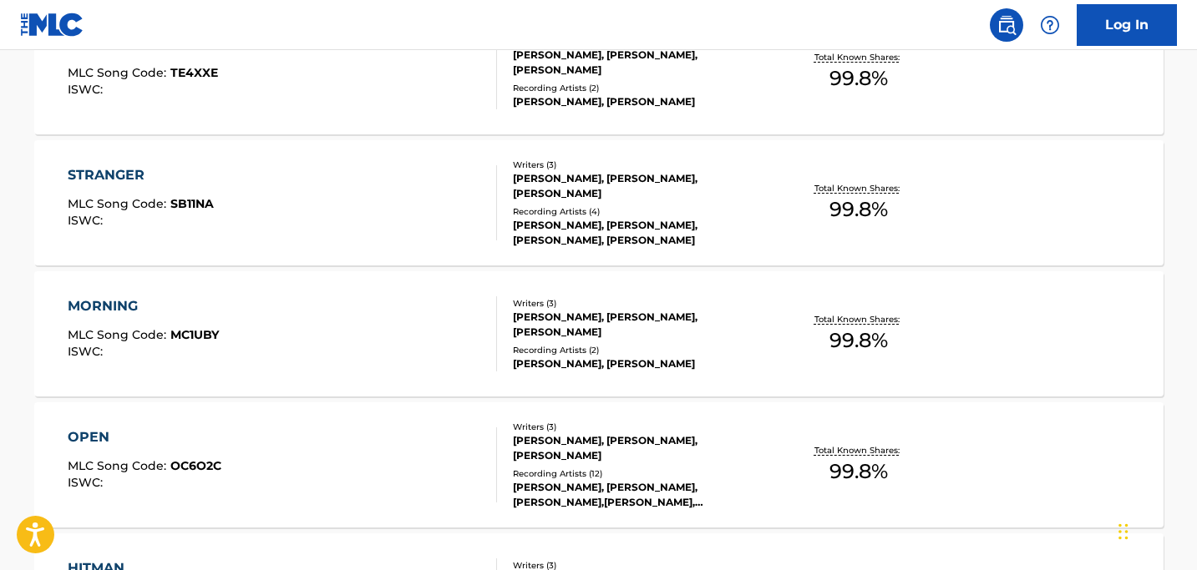
scroll to position [702, 0]
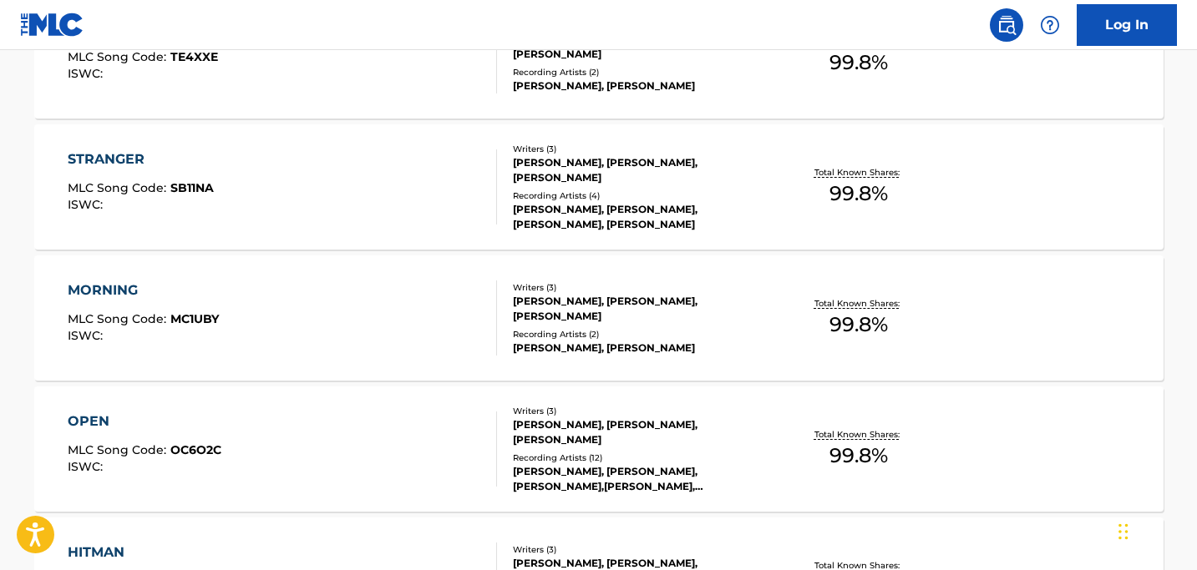
click at [99, 292] on div "MORNING" at bounding box center [143, 291] width 151 height 20
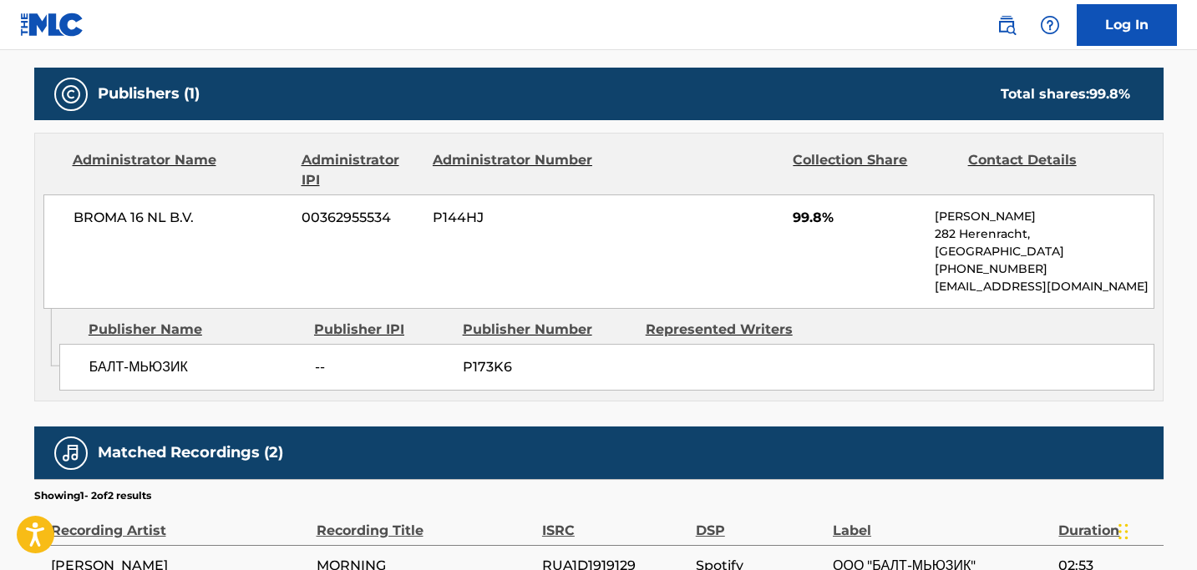
scroll to position [910, 0]
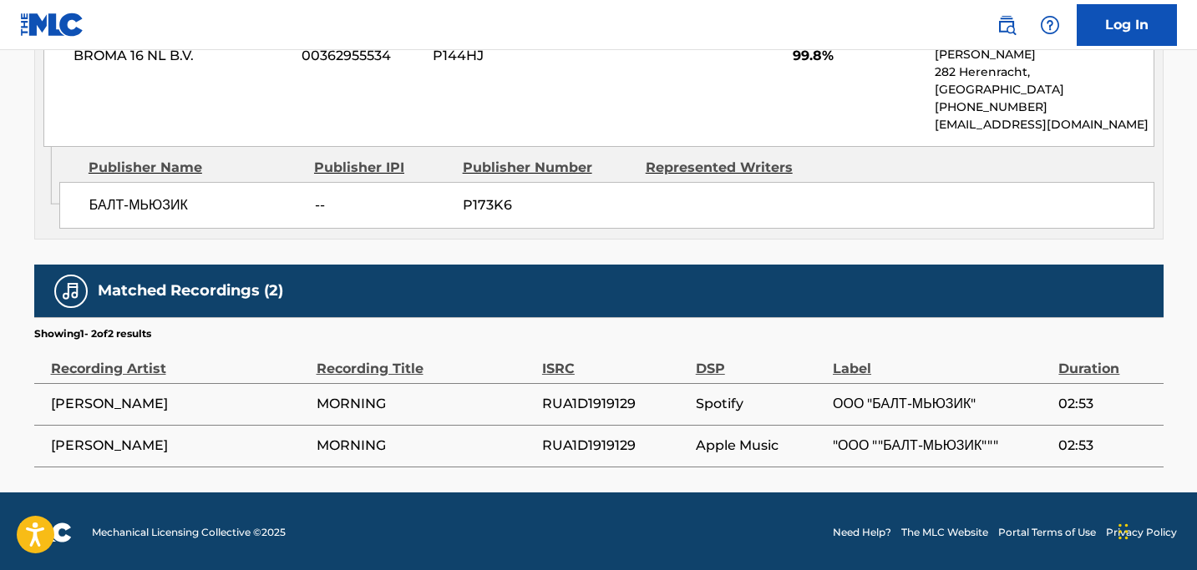
scroll to position [1474, 0]
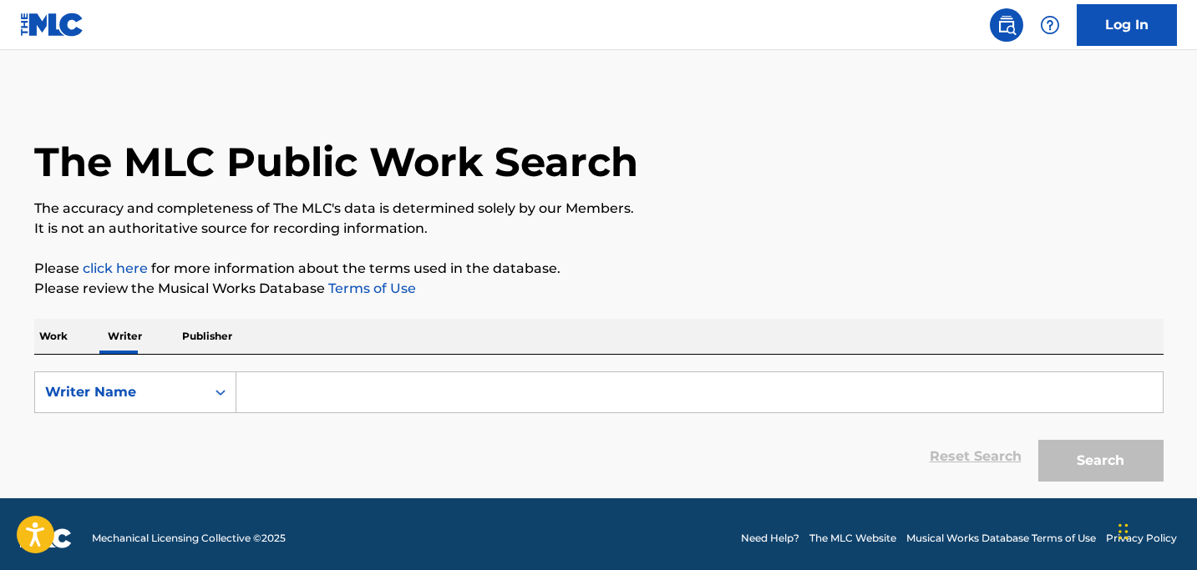
click at [262, 392] on input "Search Form" at bounding box center [699, 392] width 926 height 40
paste input "[PERSON_NAME]"
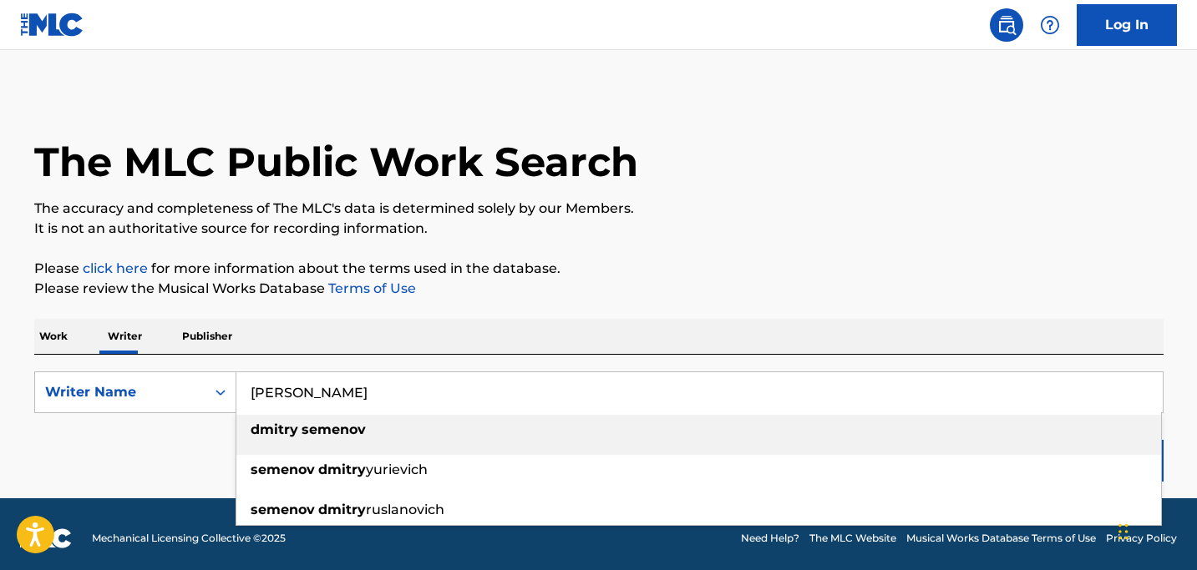
click at [306, 435] on strong "semenov" at bounding box center [333, 430] width 64 height 16
type input "[PERSON_NAME]"
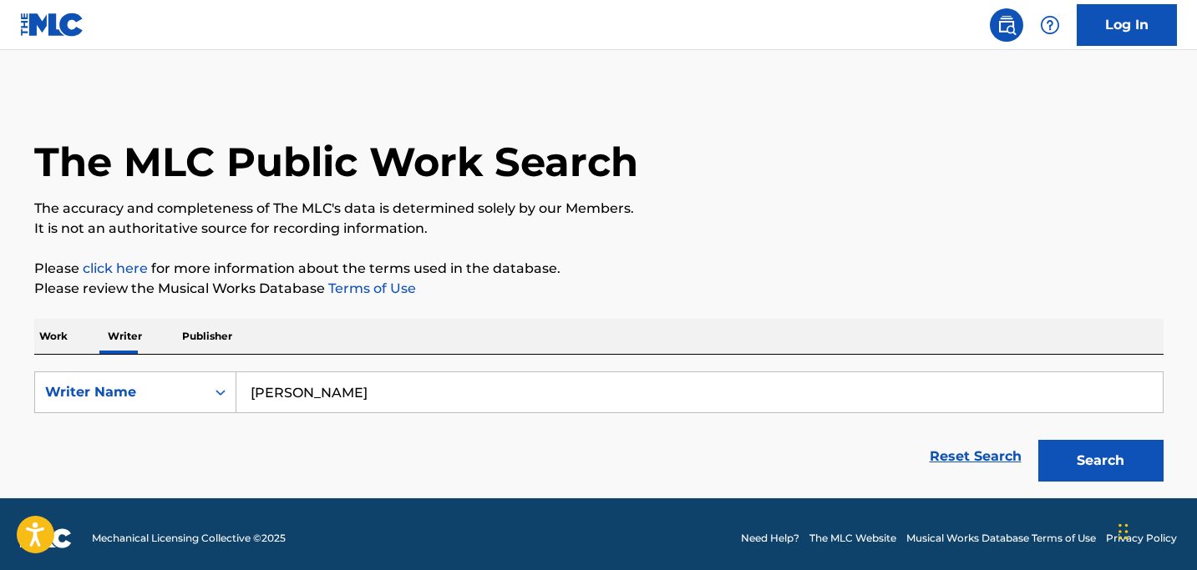
click at [1061, 472] on button "Search" at bounding box center [1100, 461] width 125 height 42
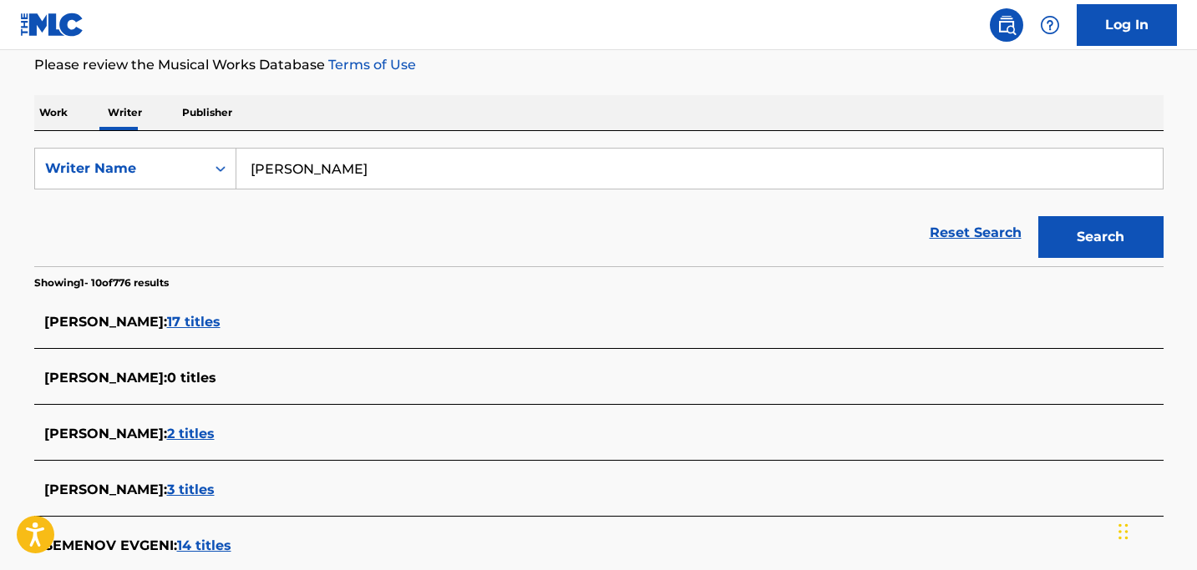
scroll to position [241, 0]
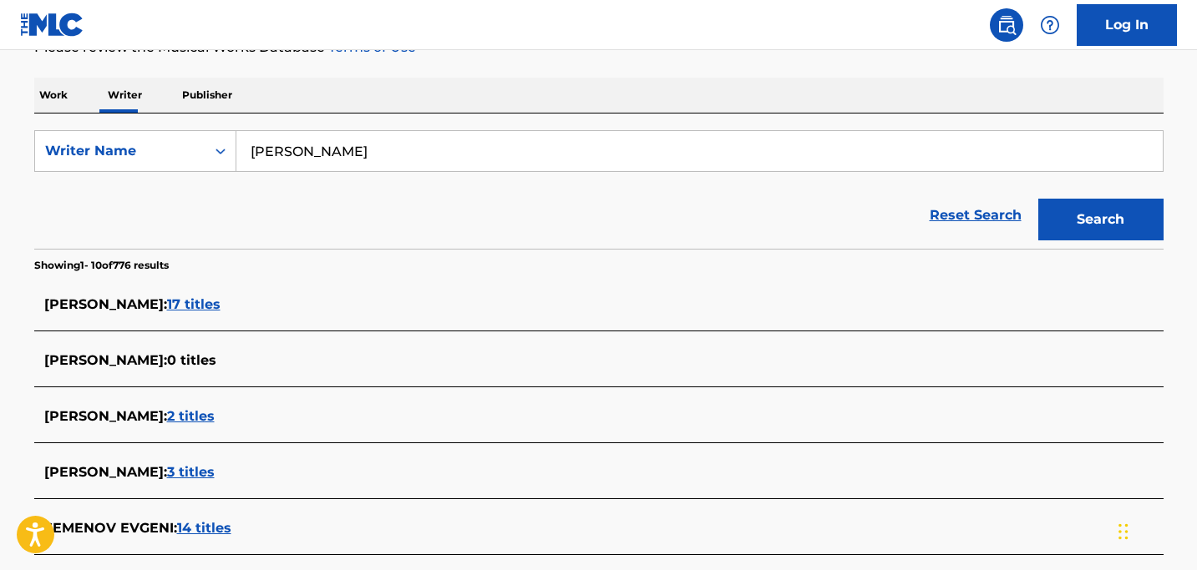
click at [198, 294] on div "DMITRY SEMENOV : 17 titles" at bounding box center [598, 305] width 1129 height 39
click at [201, 307] on span "17 titles" at bounding box center [193, 304] width 53 height 16
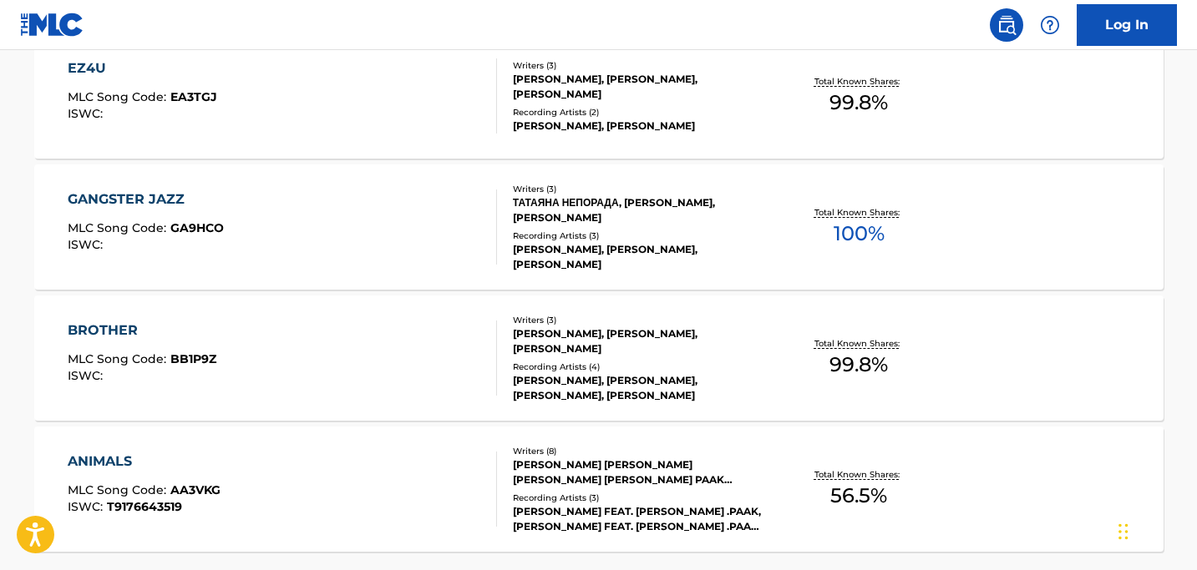
scroll to position [1474, 0]
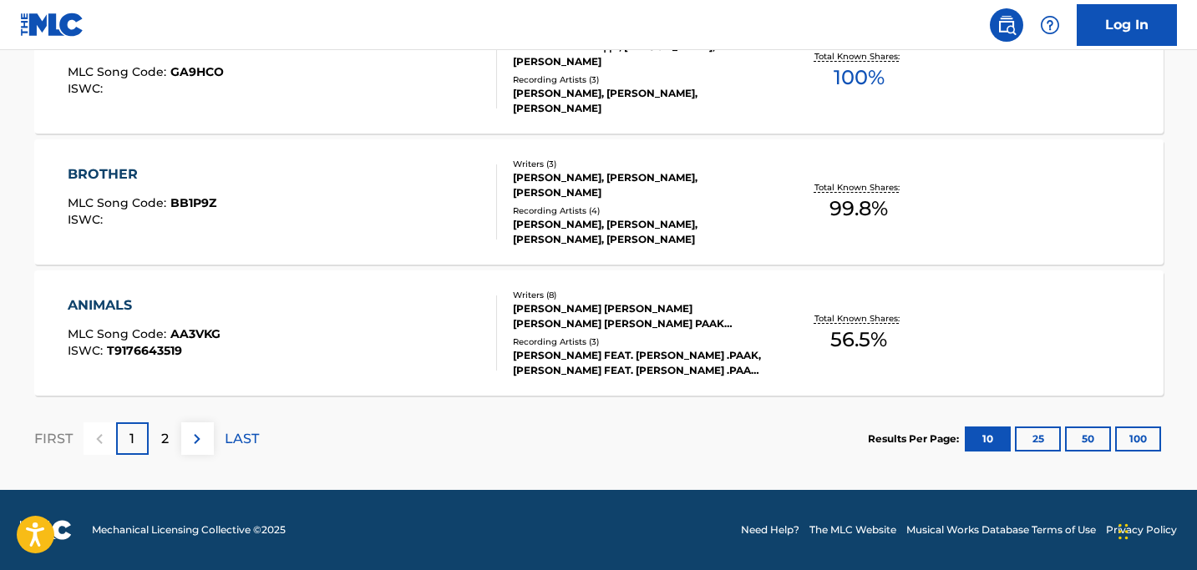
click at [116, 300] on div "ANIMALS" at bounding box center [144, 306] width 153 height 20
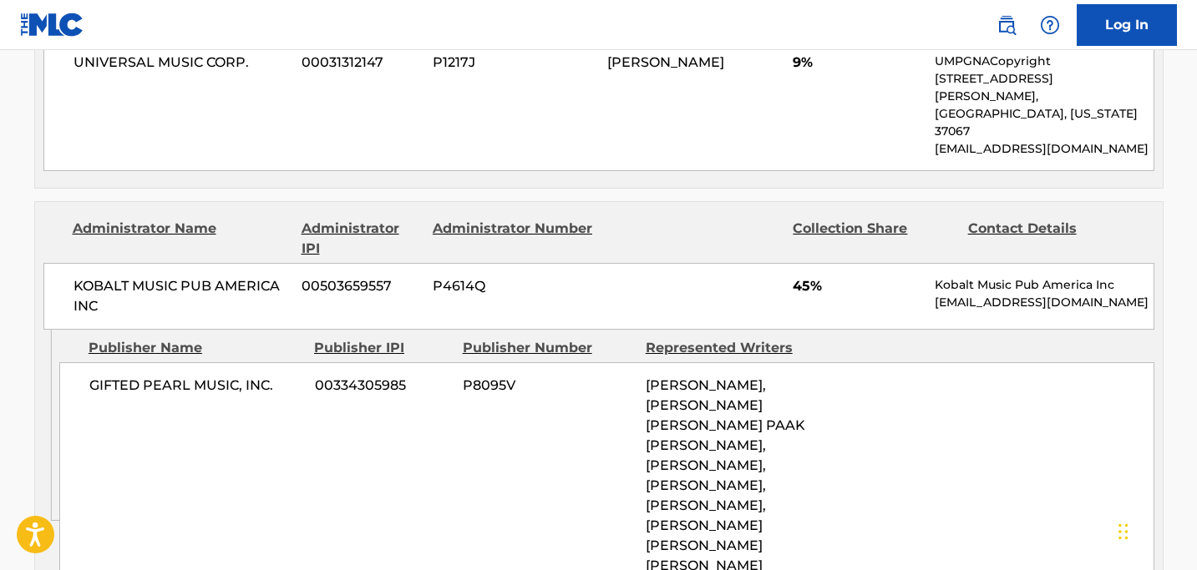
scroll to position [1521, 0]
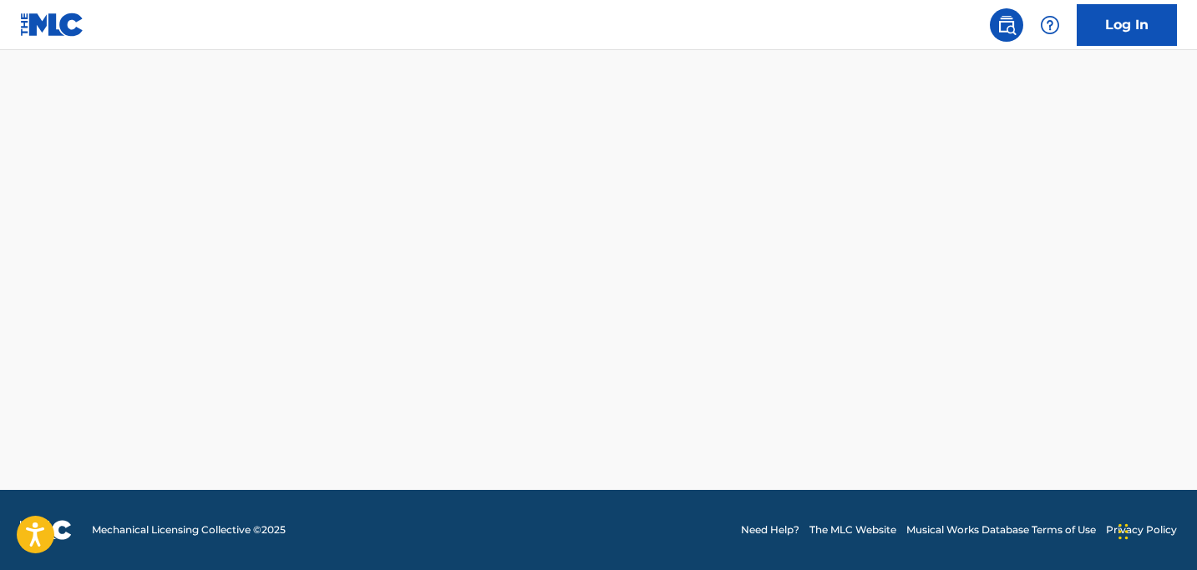
scroll to position [1474, 0]
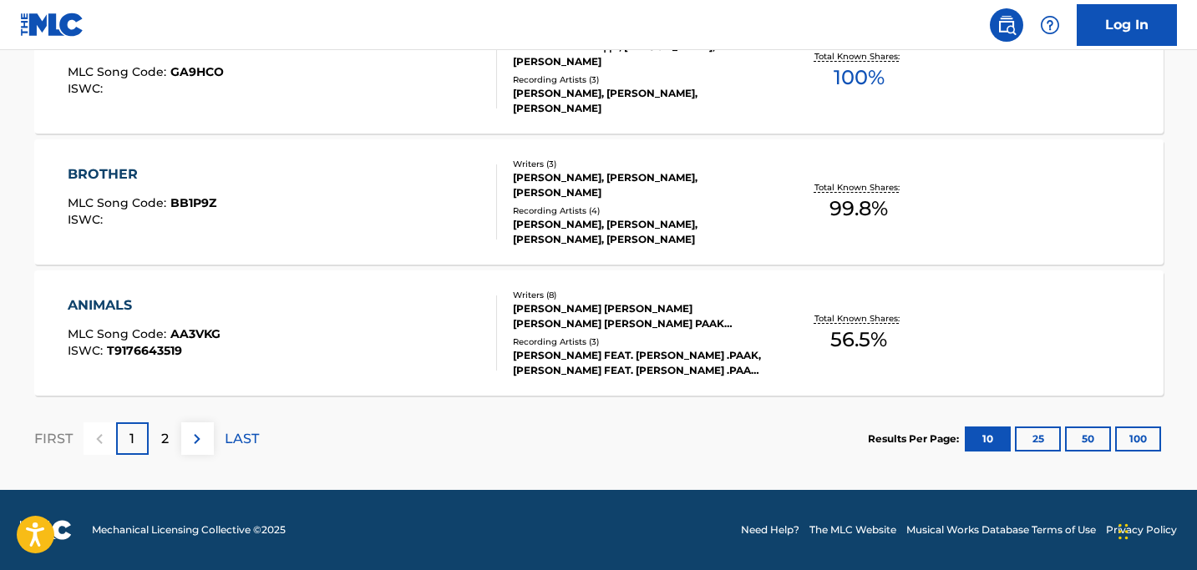
click at [94, 170] on div "BROTHER" at bounding box center [142, 174] width 149 height 20
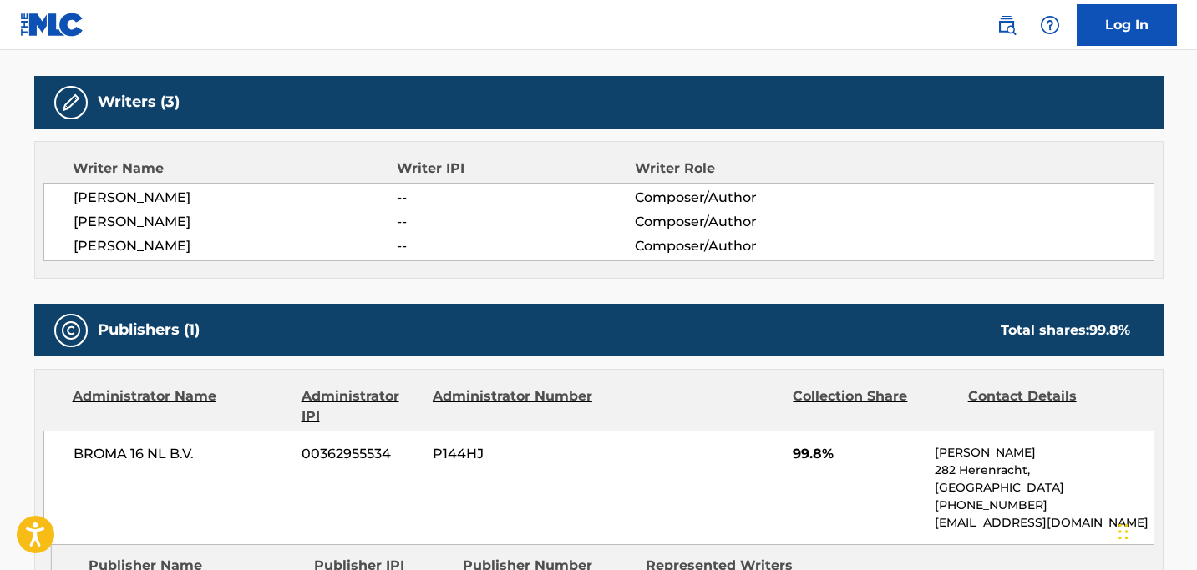
scroll to position [434, 0]
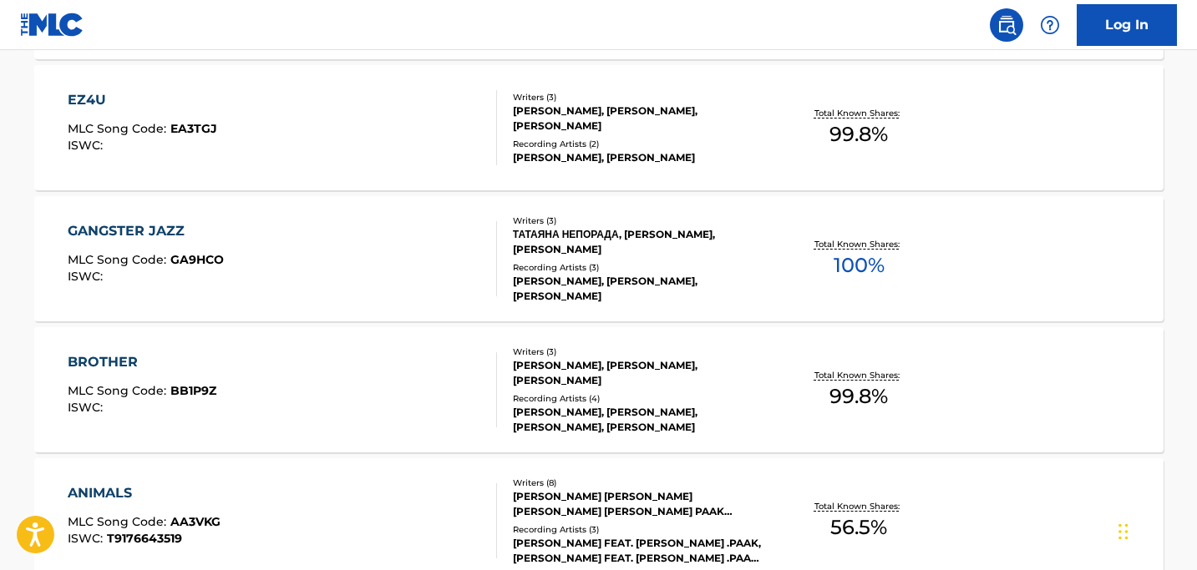
scroll to position [1285, 0]
click at [153, 231] on div "GANGSTER JAZZ" at bounding box center [146, 232] width 156 height 20
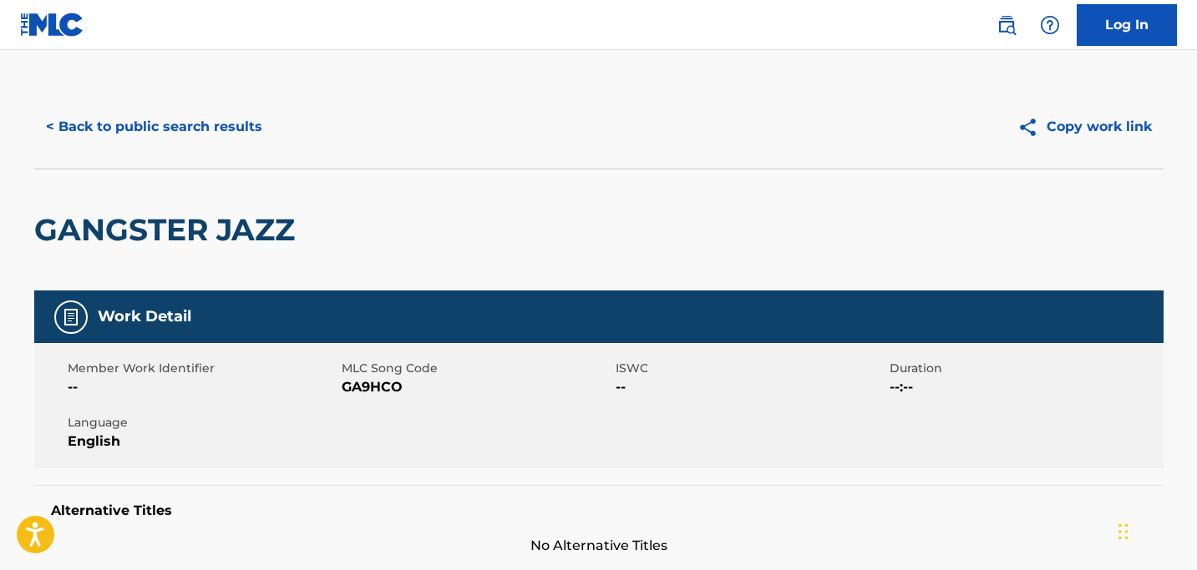
scroll to position [5, 0]
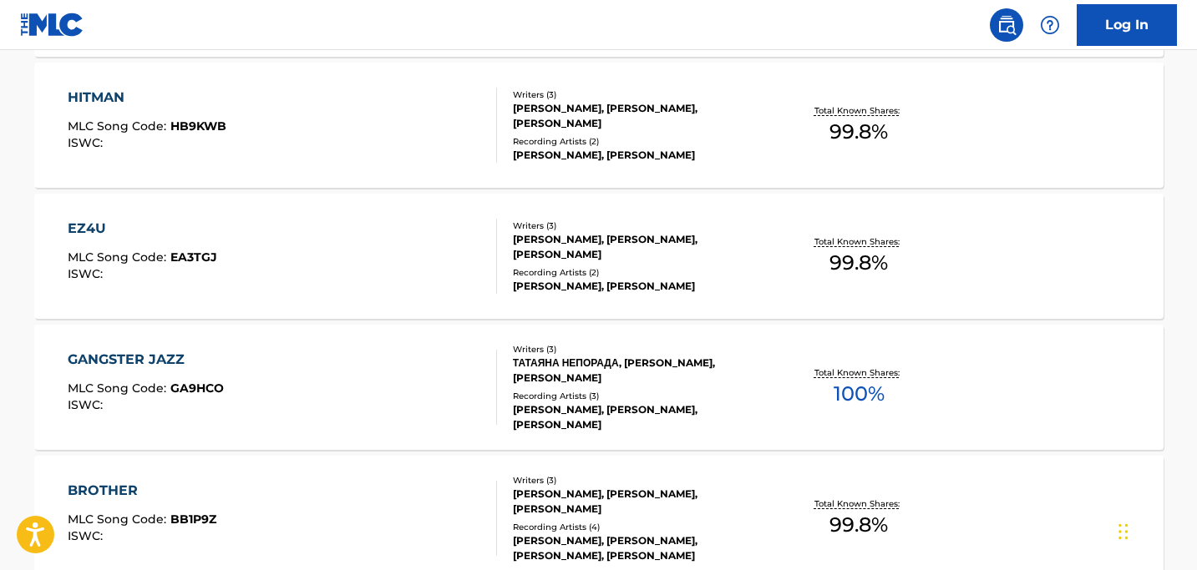
scroll to position [1151, 0]
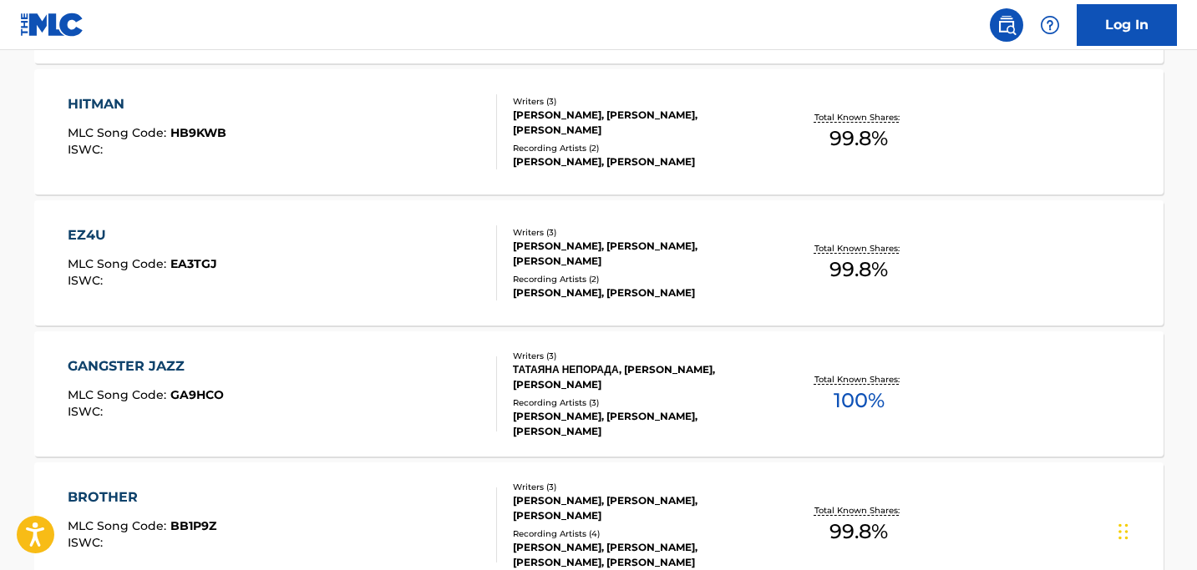
click at [85, 235] on div "EZ4U" at bounding box center [142, 235] width 149 height 20
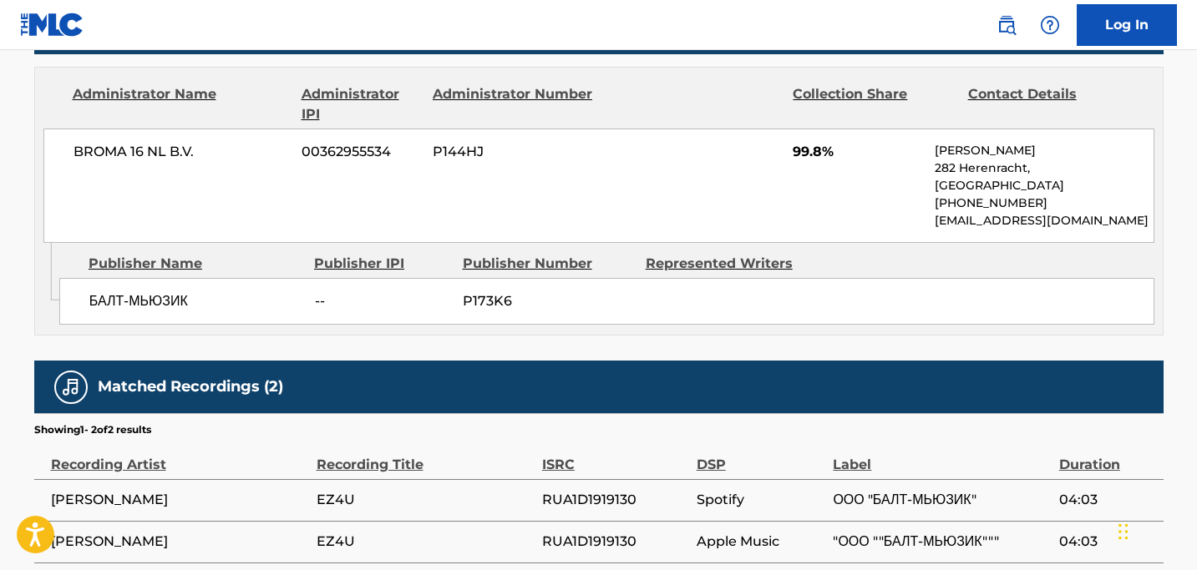
scroll to position [813, 0]
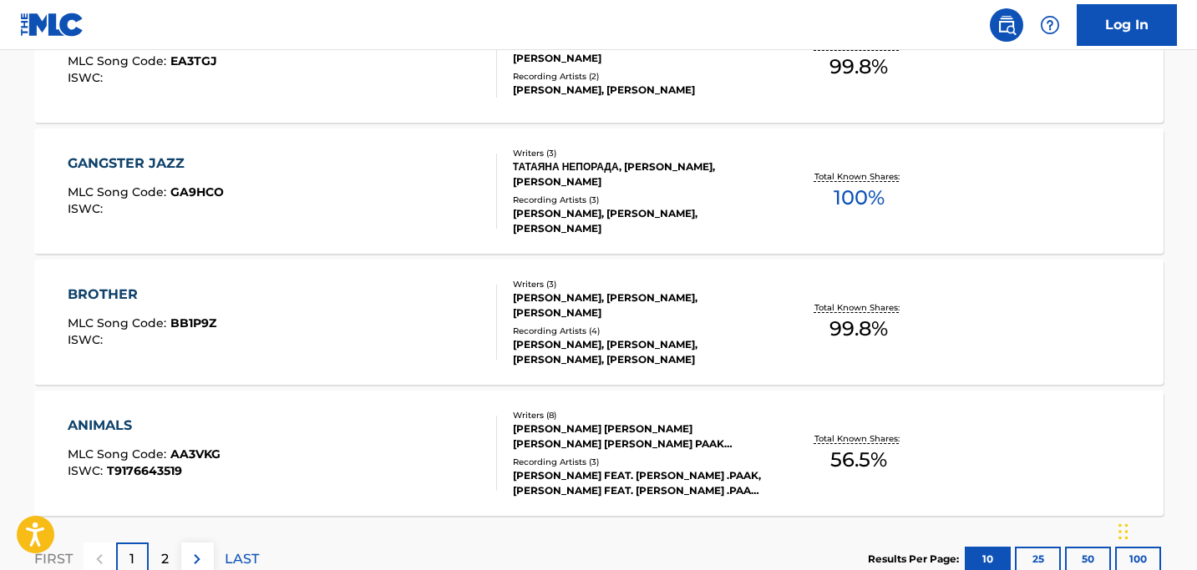
scroll to position [1474, 0]
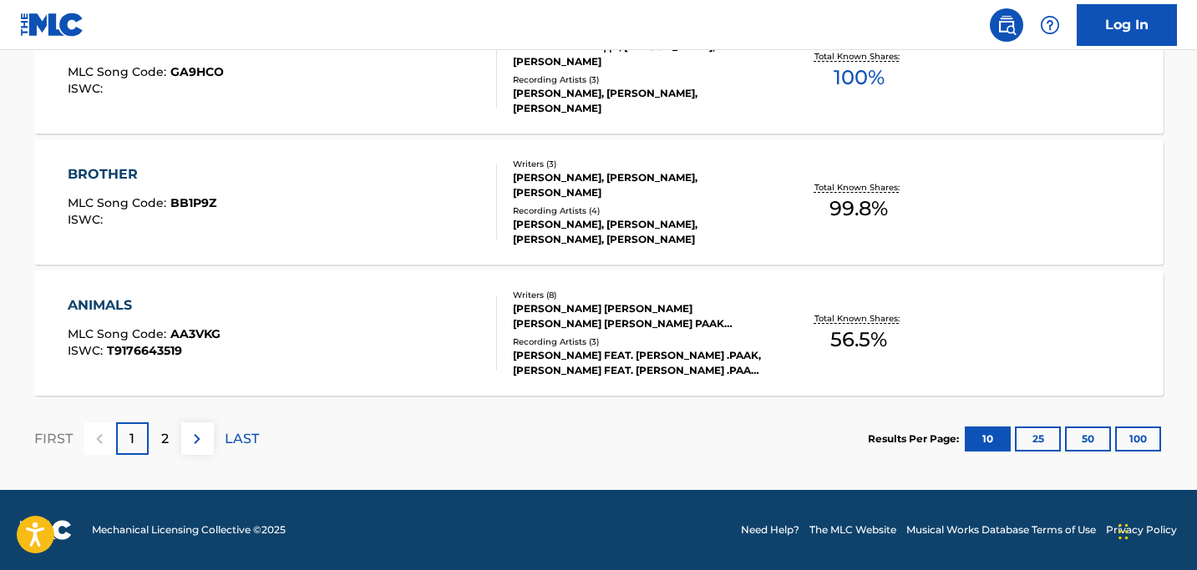
click at [157, 438] on div "2" at bounding box center [165, 439] width 33 height 33
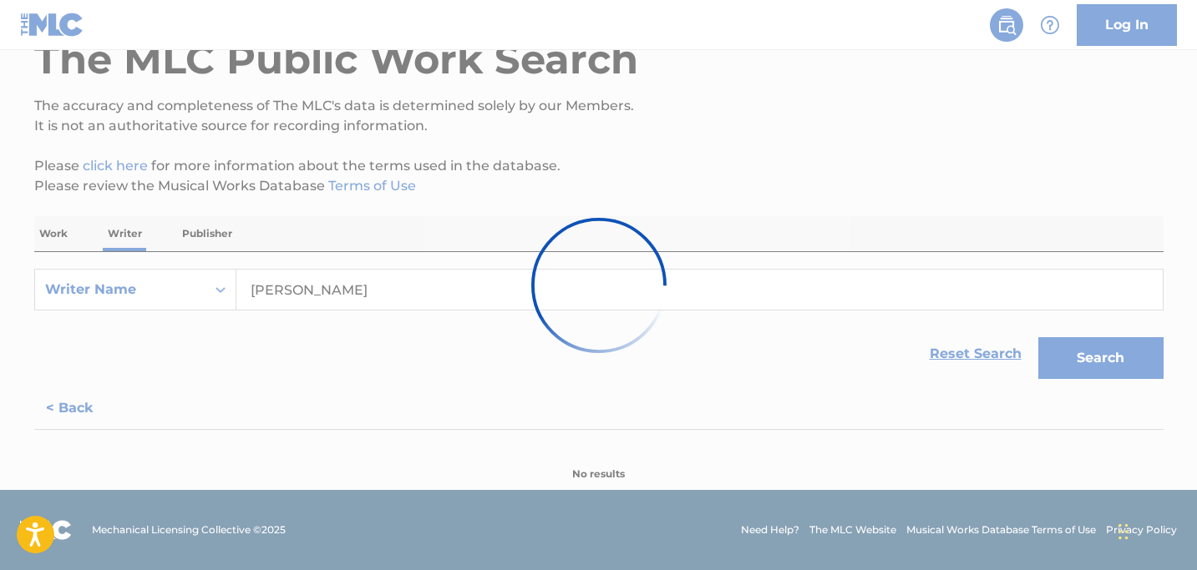
scroll to position [1080, 0]
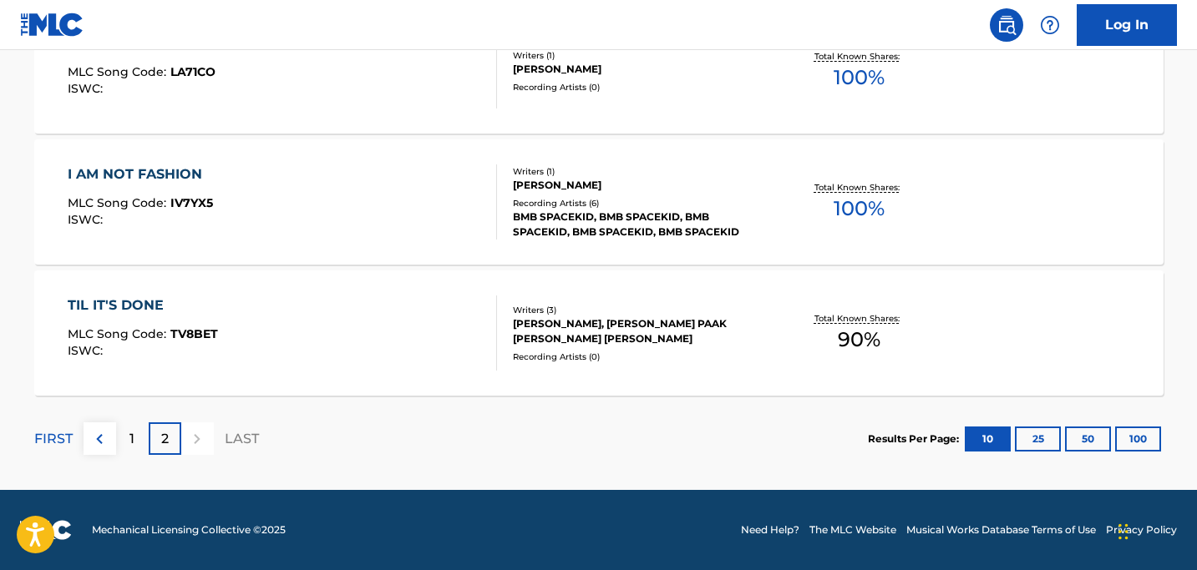
click at [130, 302] on div "TIL IT'S DONE" at bounding box center [143, 306] width 150 height 20
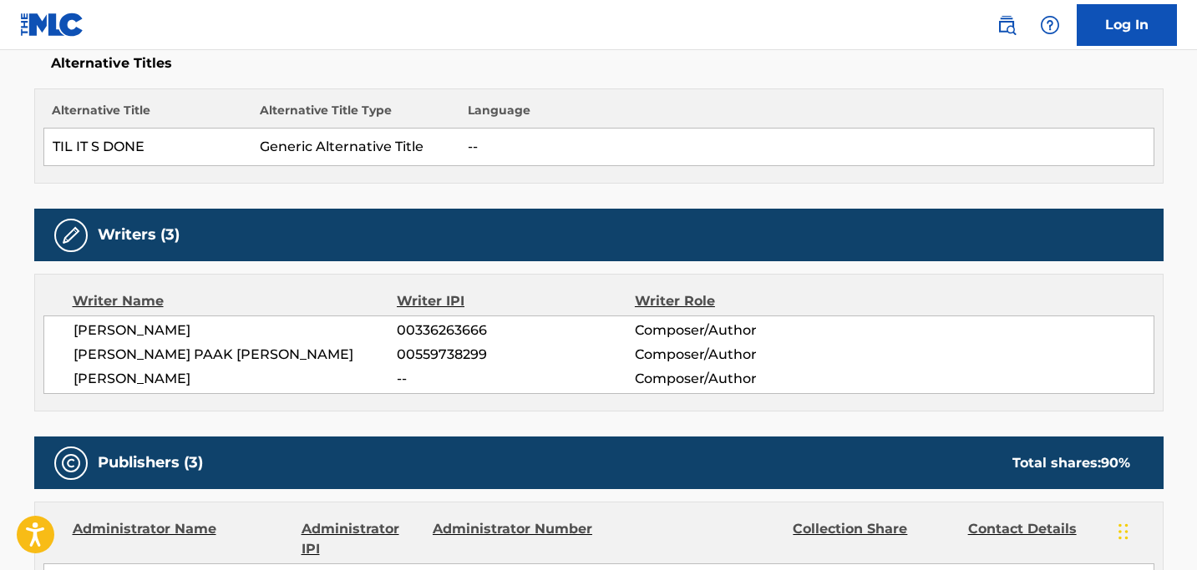
scroll to position [373, 0]
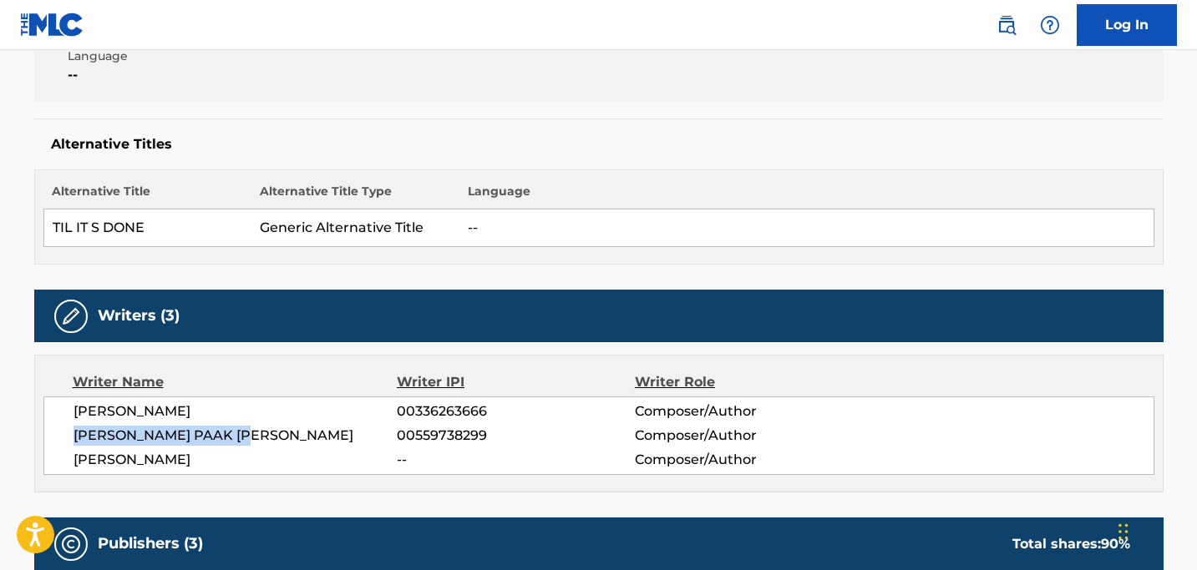
drag, startPoint x: 269, startPoint y: 433, endPoint x: 66, endPoint y: 437, distance: 202.9
click at [66, 437] on div "CHRISTOPHER MARTIN 00336263666 Composer/Author BRANDON PAAK ANDERSON 0055973829…" at bounding box center [598, 436] width 1111 height 78
copy span "[PERSON_NAME] PAAK [PERSON_NAME]"
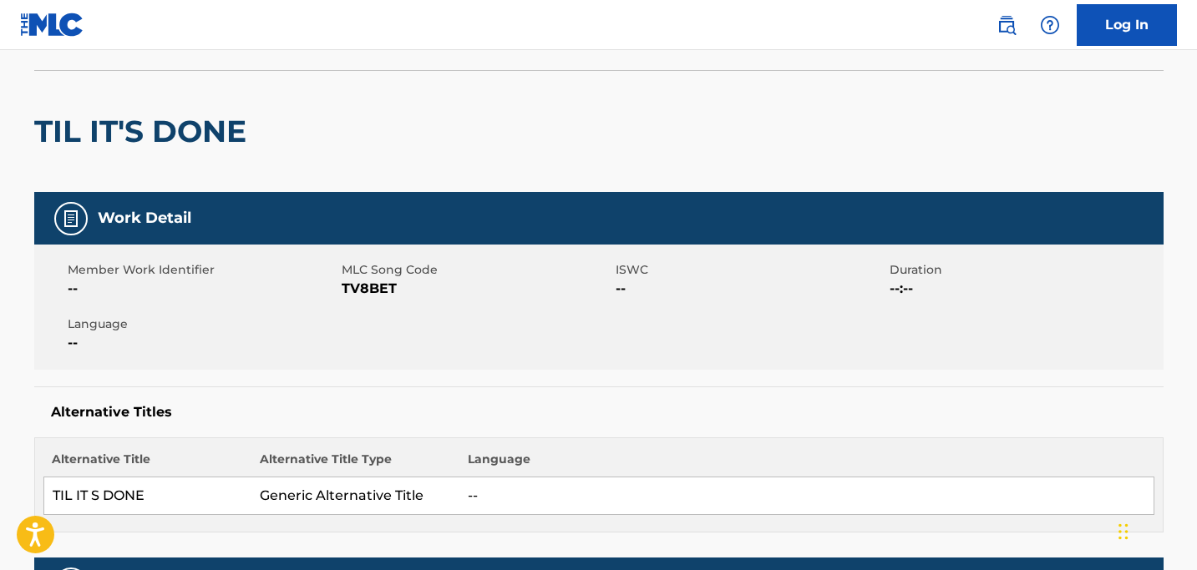
scroll to position [102, 0]
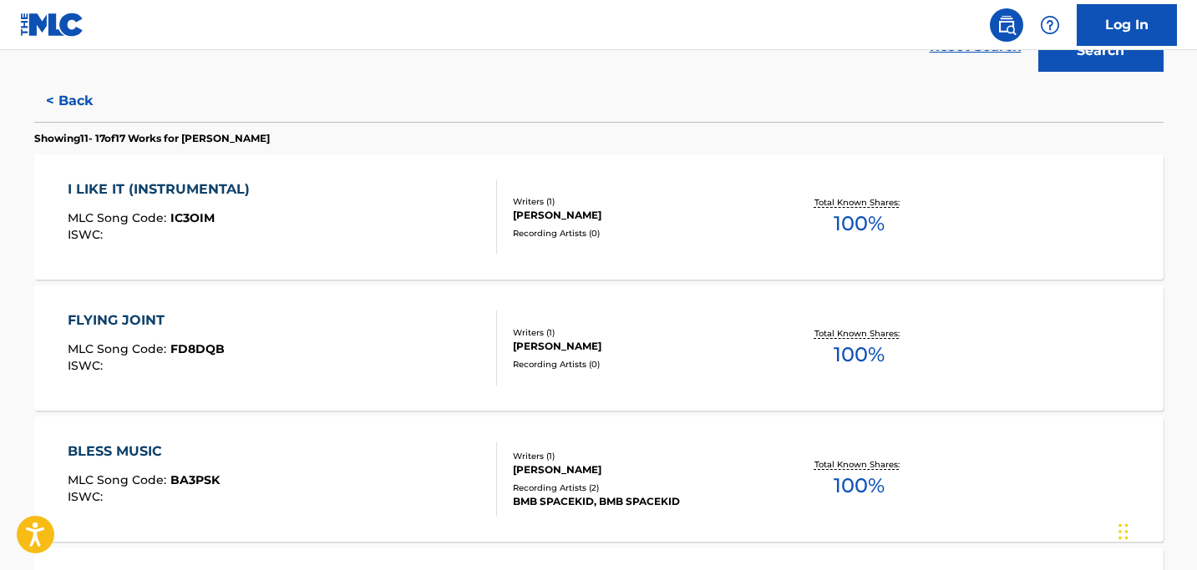
scroll to position [415, 0]
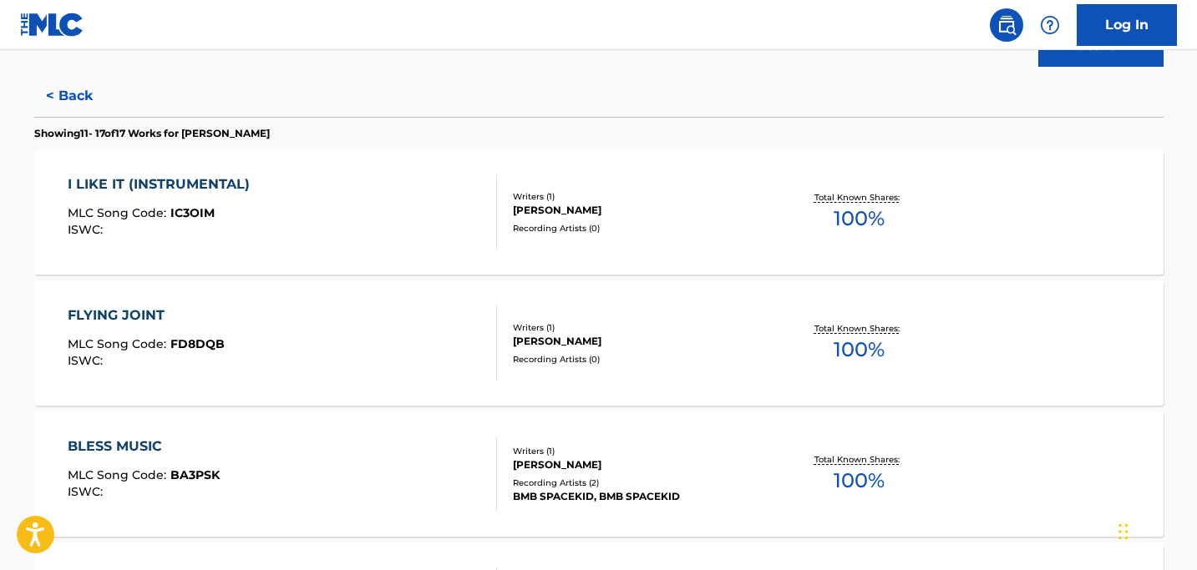
click at [112, 185] on div "I LIKE IT (INSTRUMENTAL)" at bounding box center [163, 185] width 190 height 20
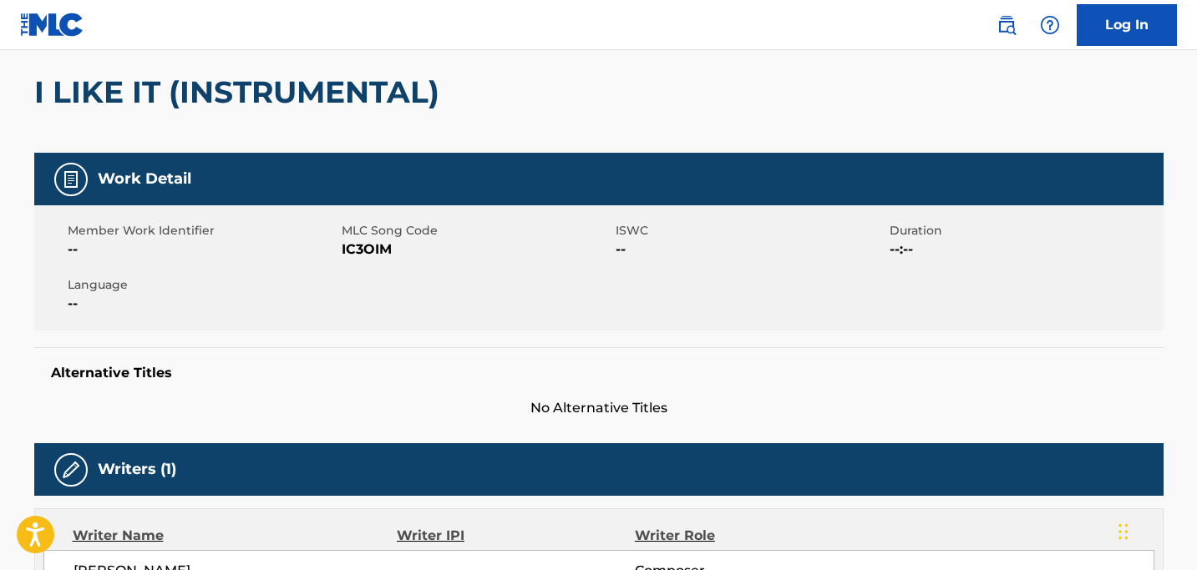
scroll to position [131, 0]
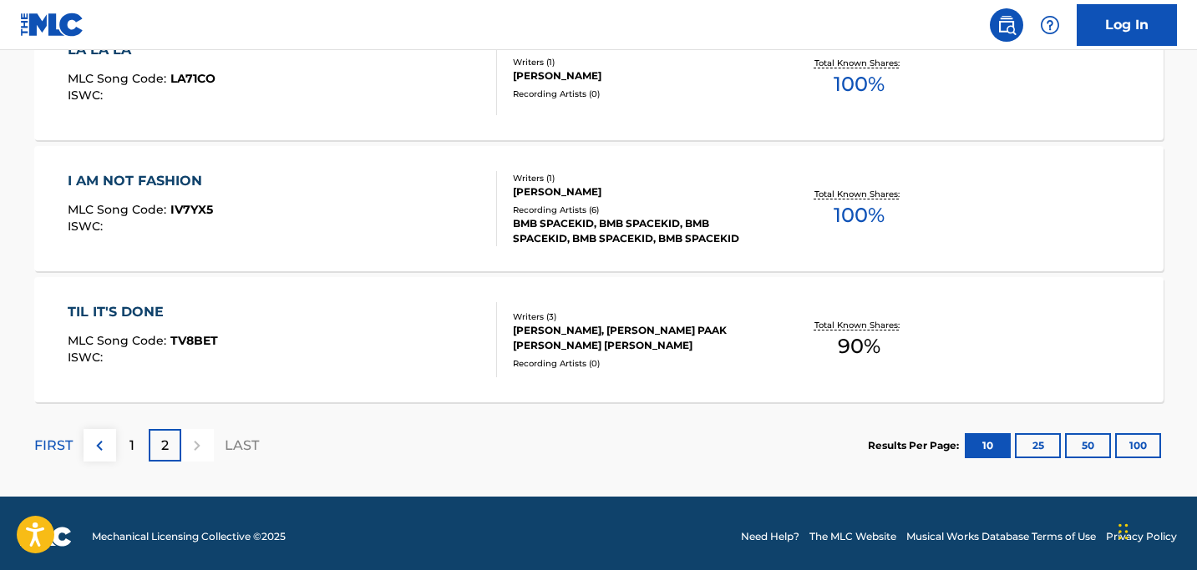
scroll to position [1080, 0]
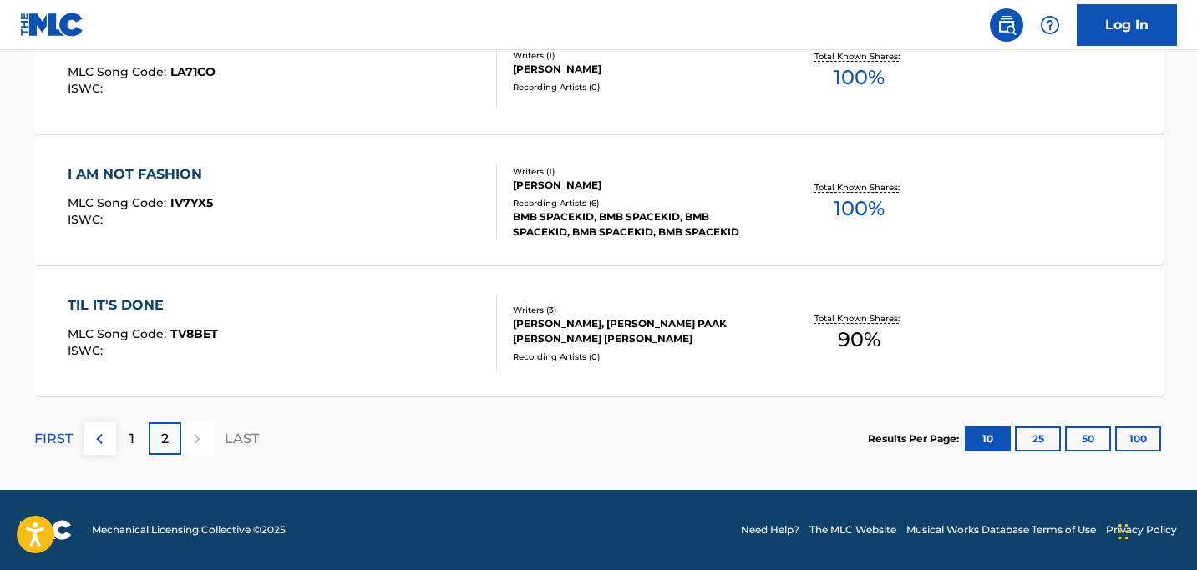
click at [124, 299] on div "TIL IT'S DONE" at bounding box center [143, 306] width 150 height 20
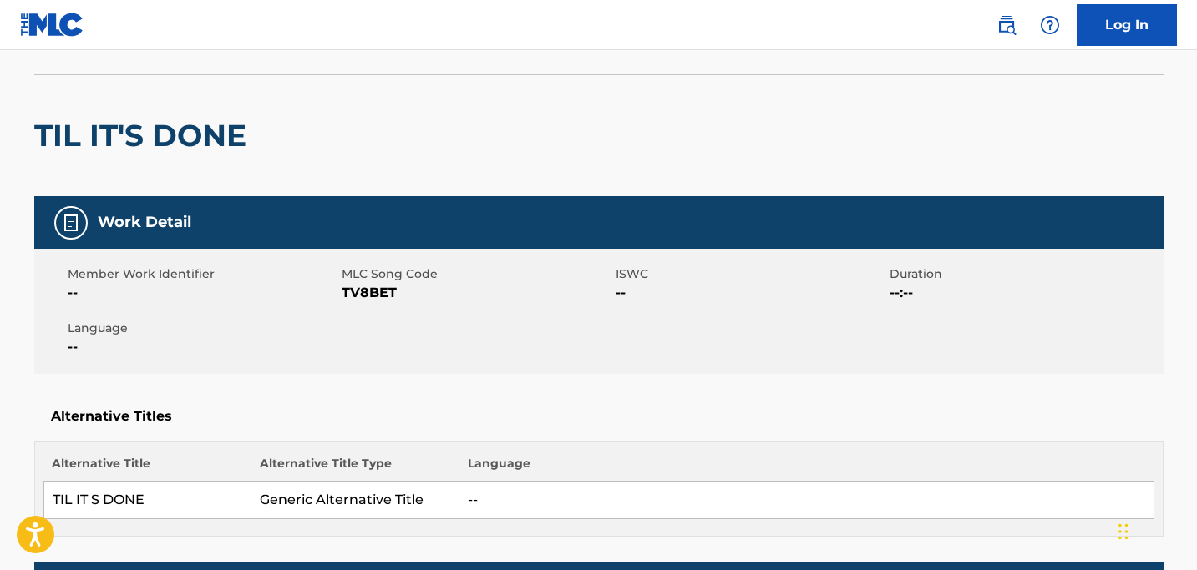
scroll to position [42, 0]
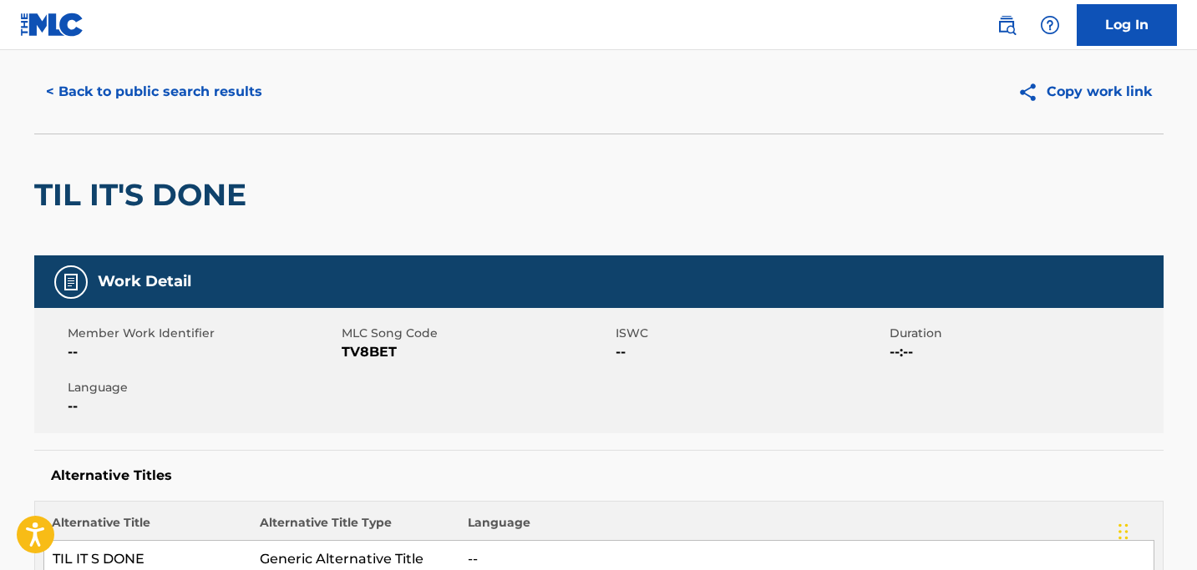
click at [78, 88] on button "< Back to public search results" at bounding box center [154, 92] width 240 height 42
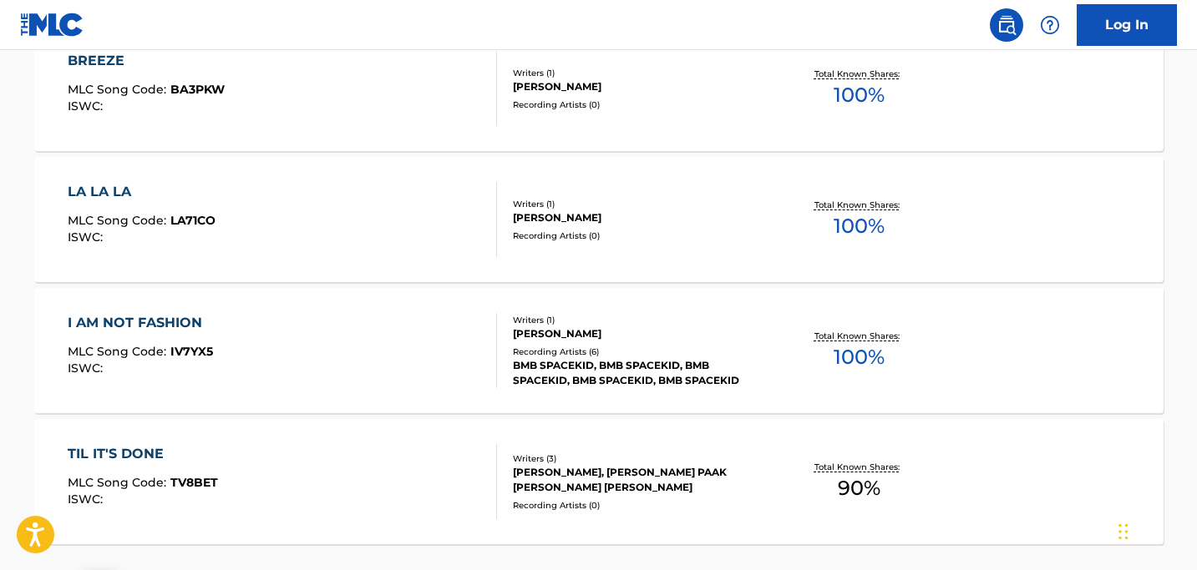
scroll to position [933, 0]
click at [125, 321] on div "I AM NOT FASHION" at bounding box center [140, 322] width 145 height 20
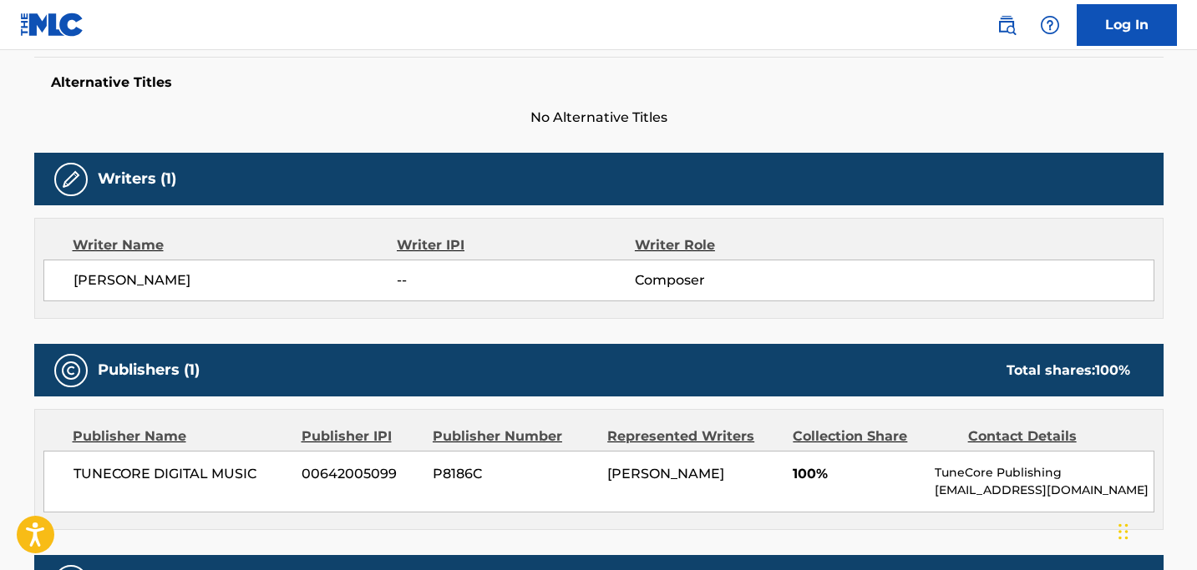
scroll to position [440, 0]
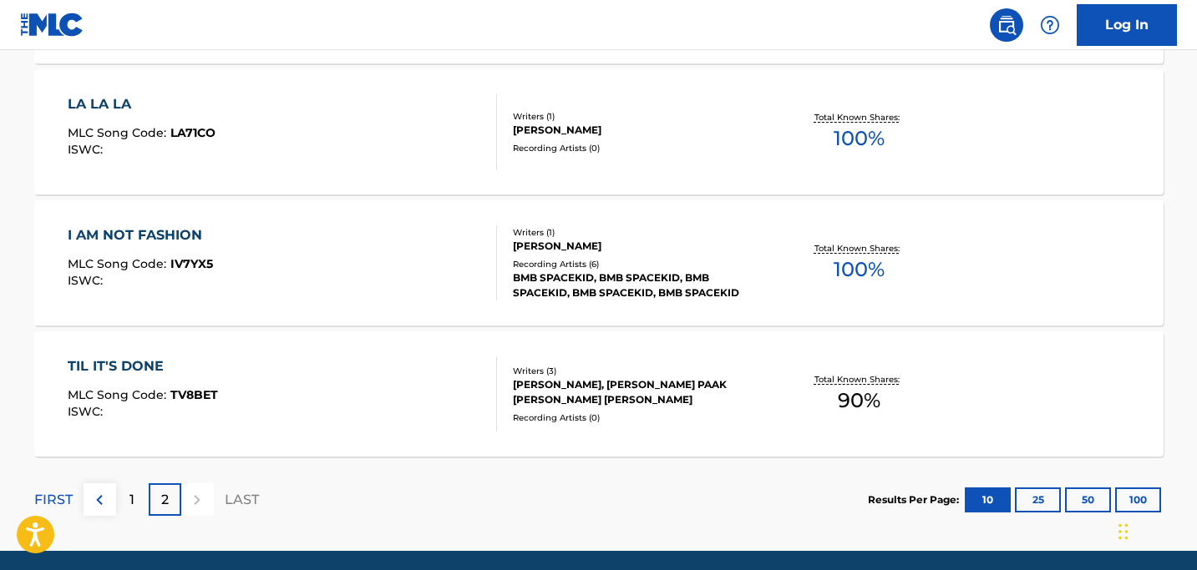
scroll to position [1080, 0]
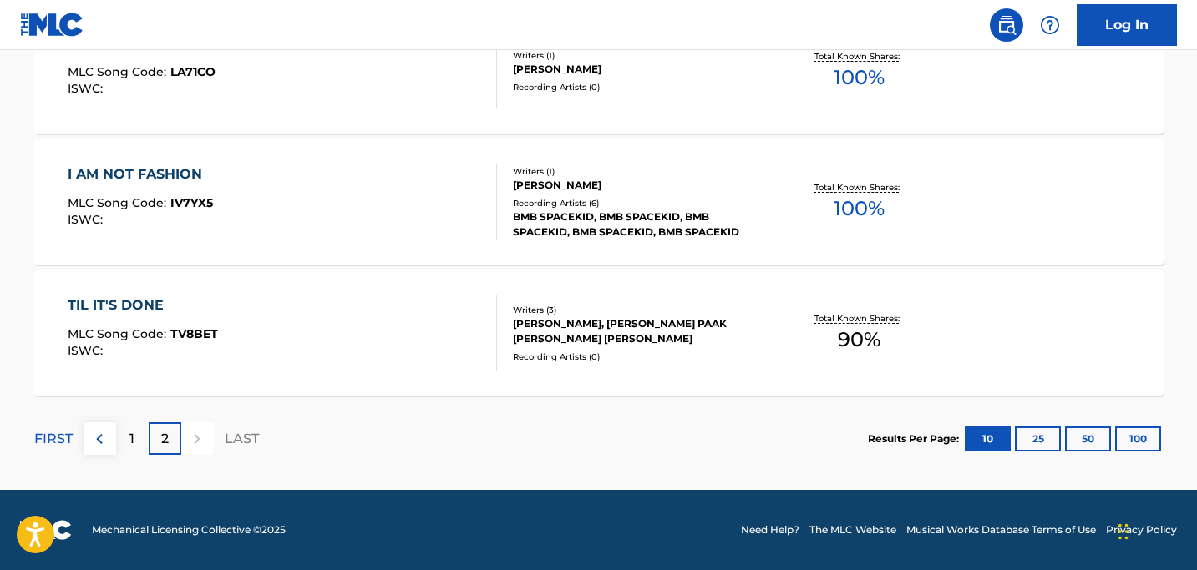
click at [133, 434] on p "1" at bounding box center [131, 439] width 5 height 20
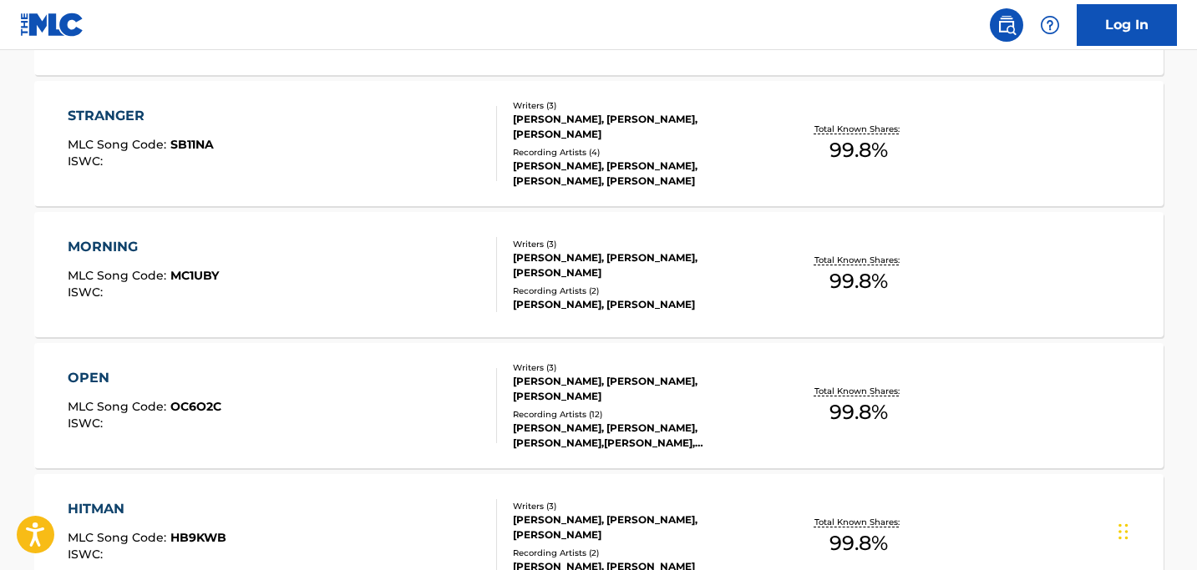
scroll to position [748, 0]
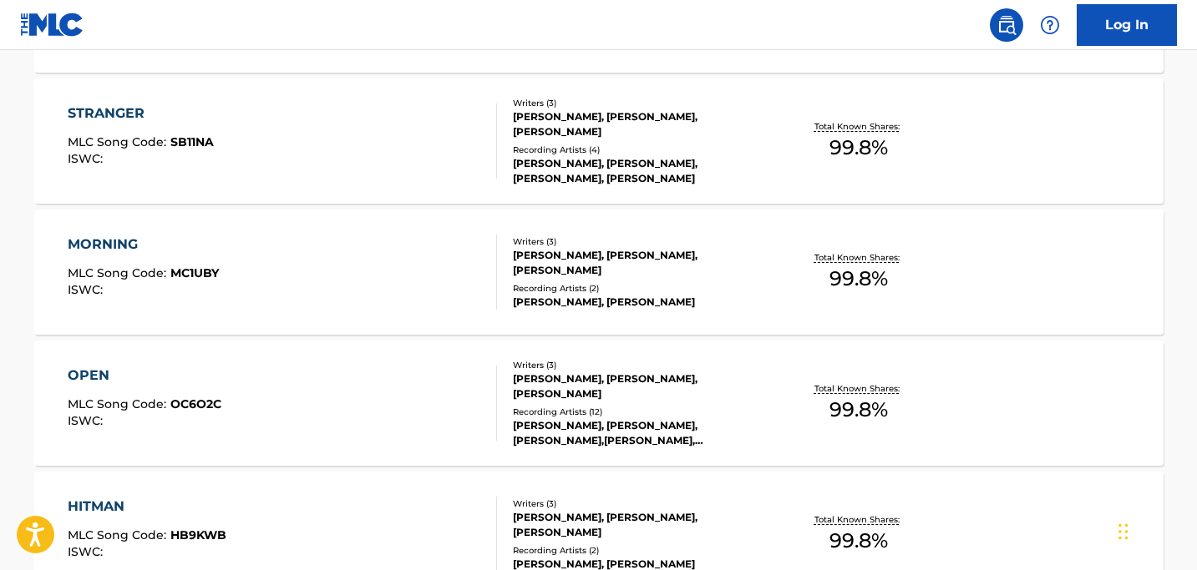
click at [92, 111] on div "STRANGER" at bounding box center [141, 114] width 146 height 20
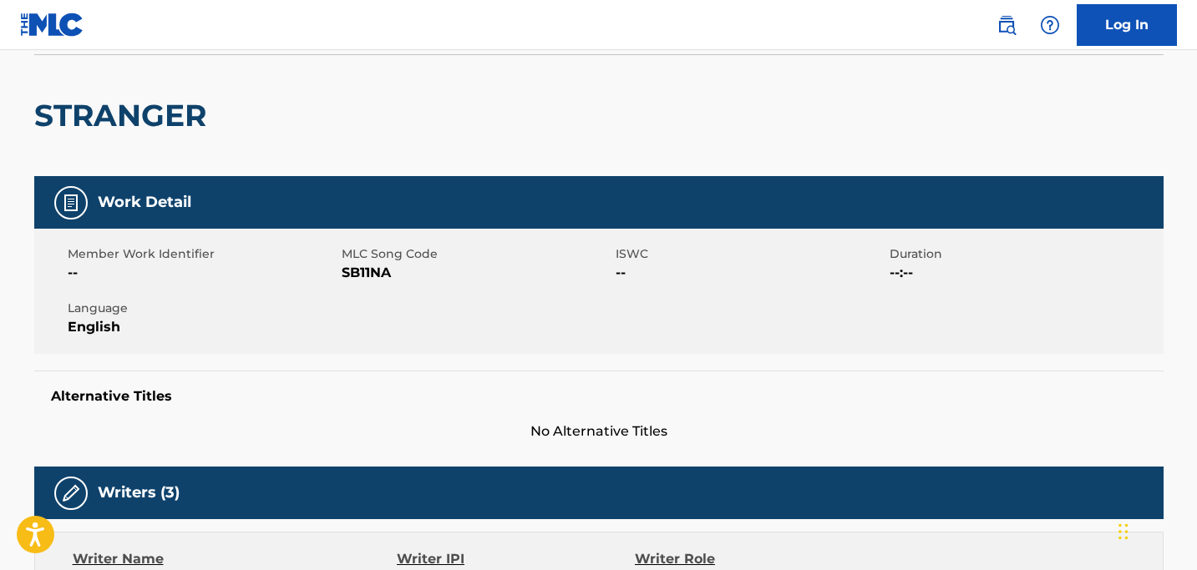
scroll to position [118, 0]
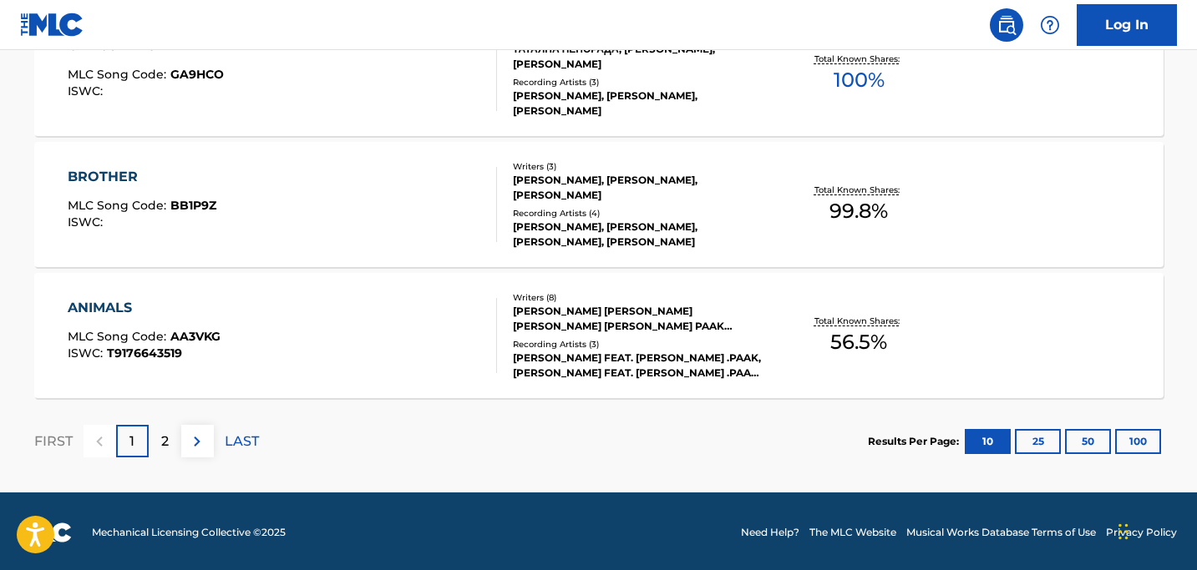
scroll to position [1474, 0]
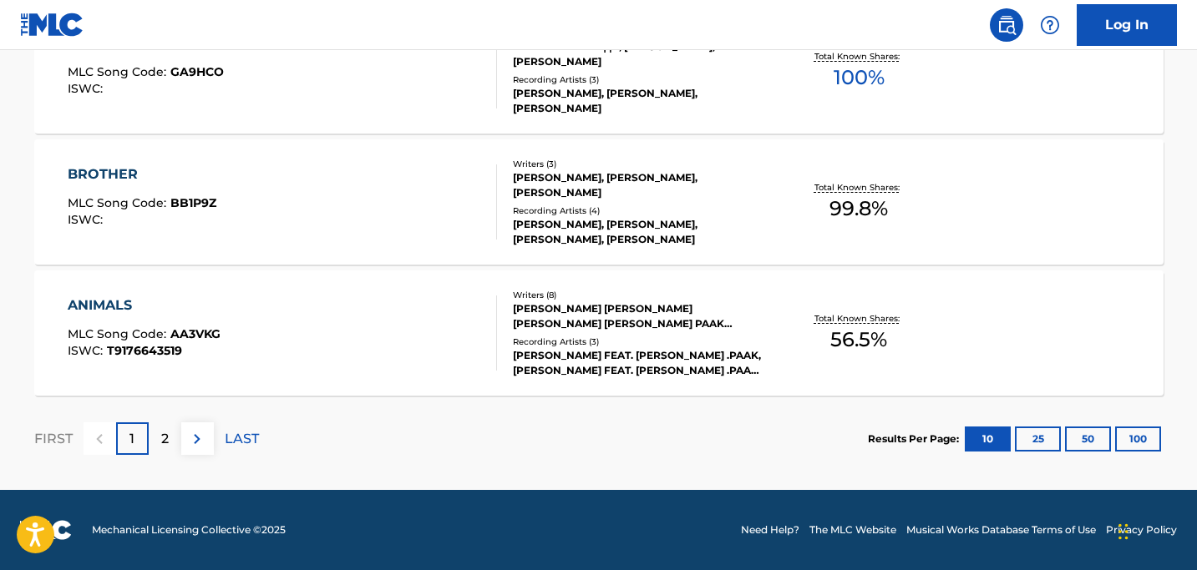
click at [111, 300] on div "ANIMALS" at bounding box center [144, 306] width 153 height 20
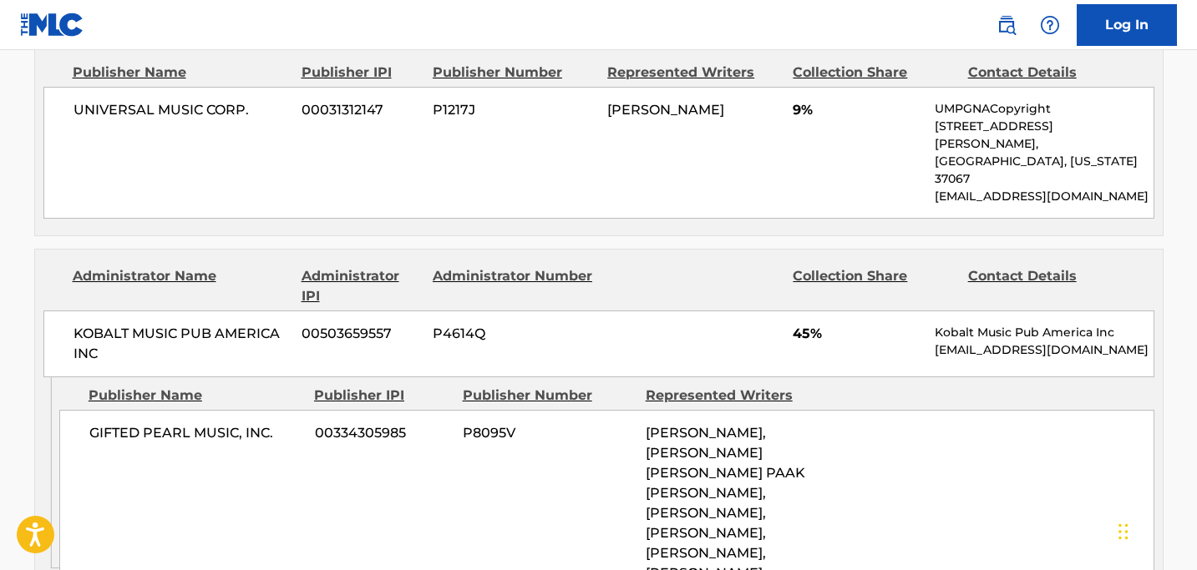
scroll to position [1480, 0]
